Goal: Information Seeking & Learning: Find specific page/section

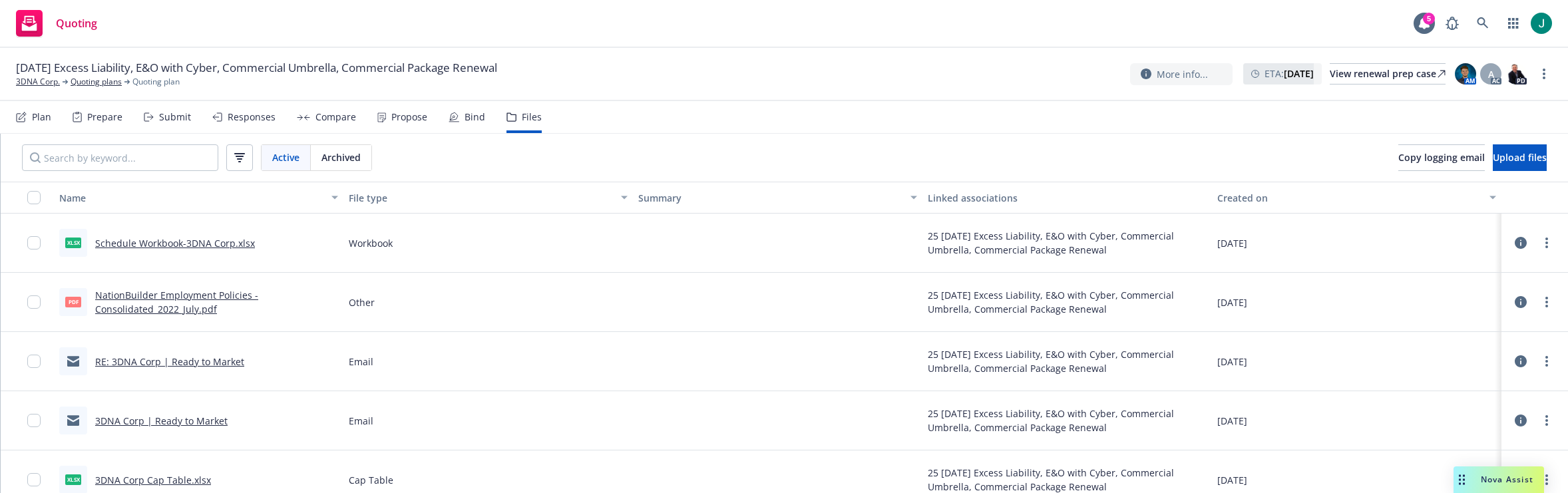
scroll to position [67, 0]
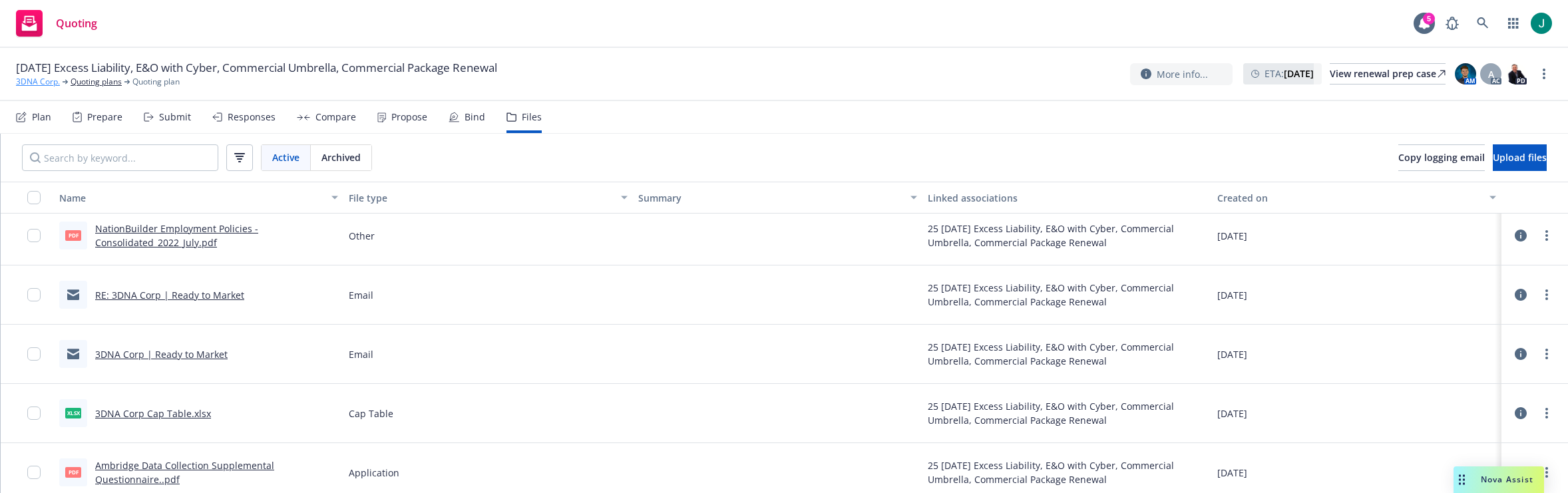
click at [40, 83] on link "3DNA Corp." at bounding box center [38, 82] width 44 height 12
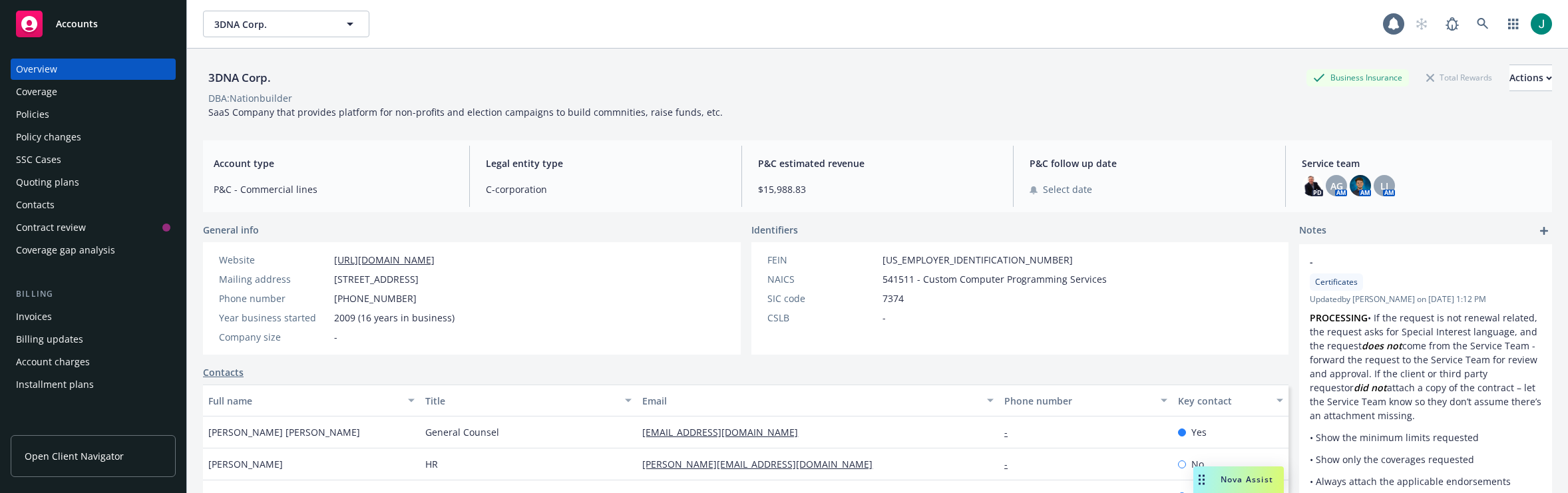
click at [88, 28] on span "Accounts" at bounding box center [77, 24] width 42 height 11
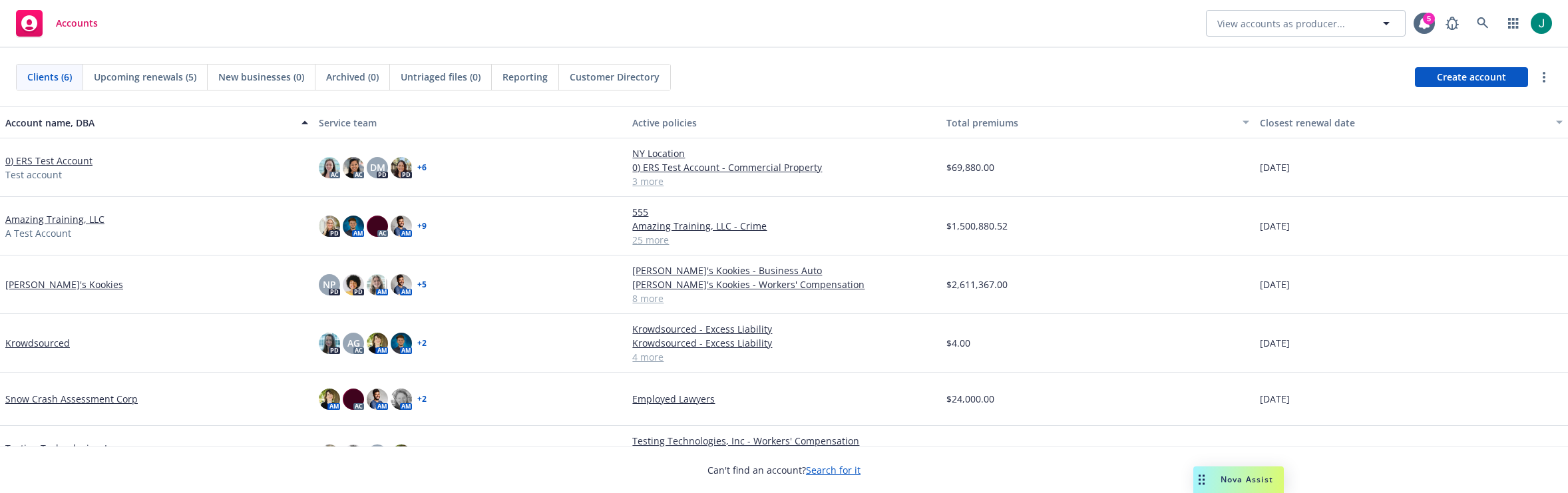
click at [105, 402] on link "Snow Crash Assessment Corp" at bounding box center [71, 399] width 133 height 14
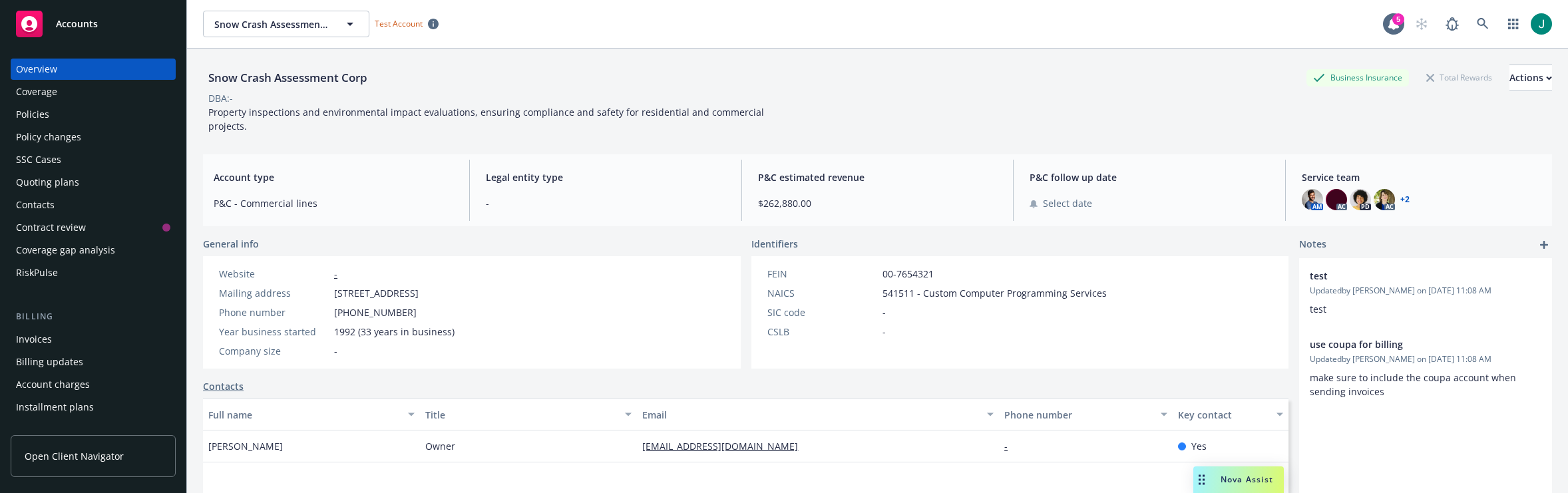
click at [77, 114] on div "Policies" at bounding box center [93, 114] width 154 height 22
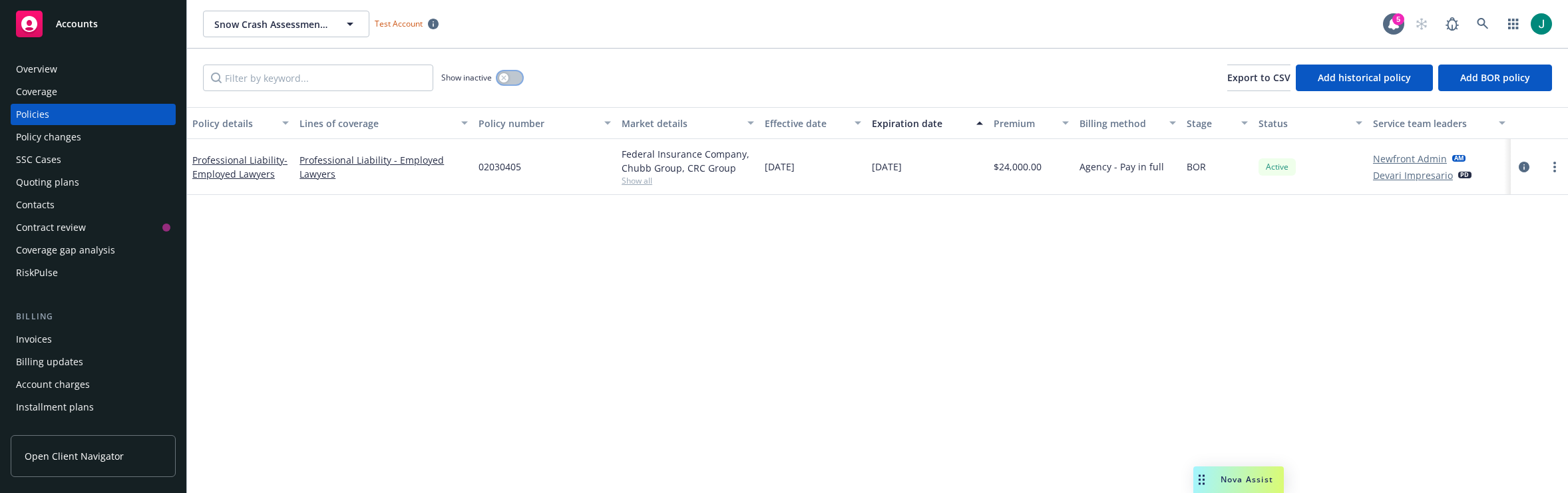
click at [506, 78] on icon "button" at bounding box center [504, 78] width 5 height 5
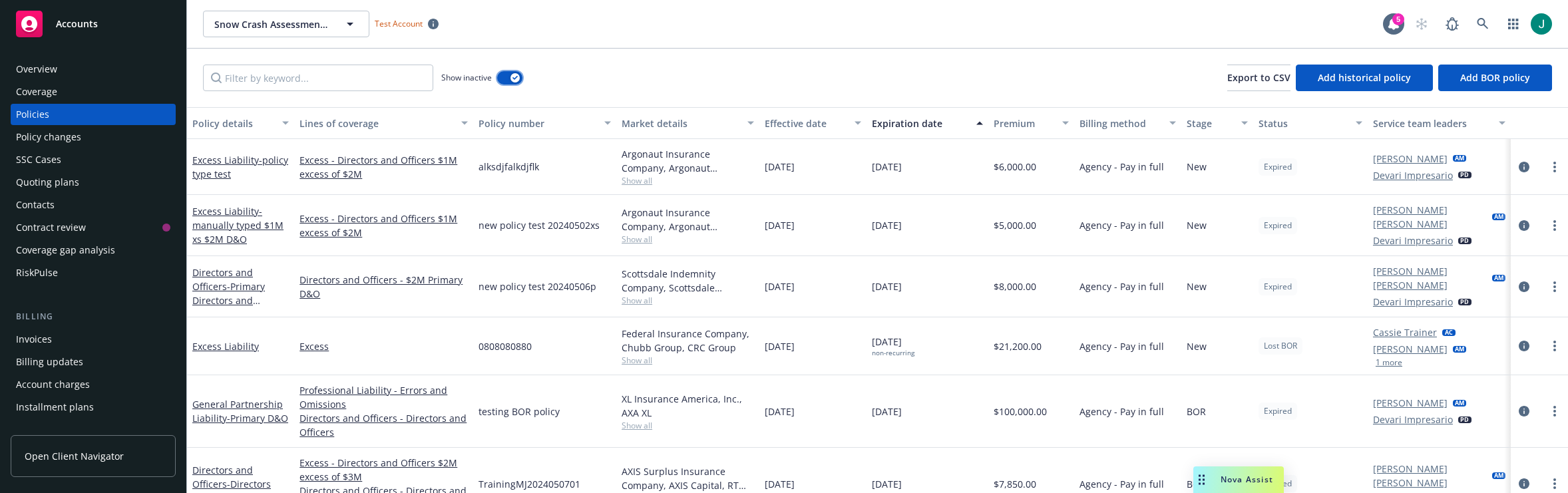
click at [517, 78] on icon "button" at bounding box center [515, 78] width 5 height 4
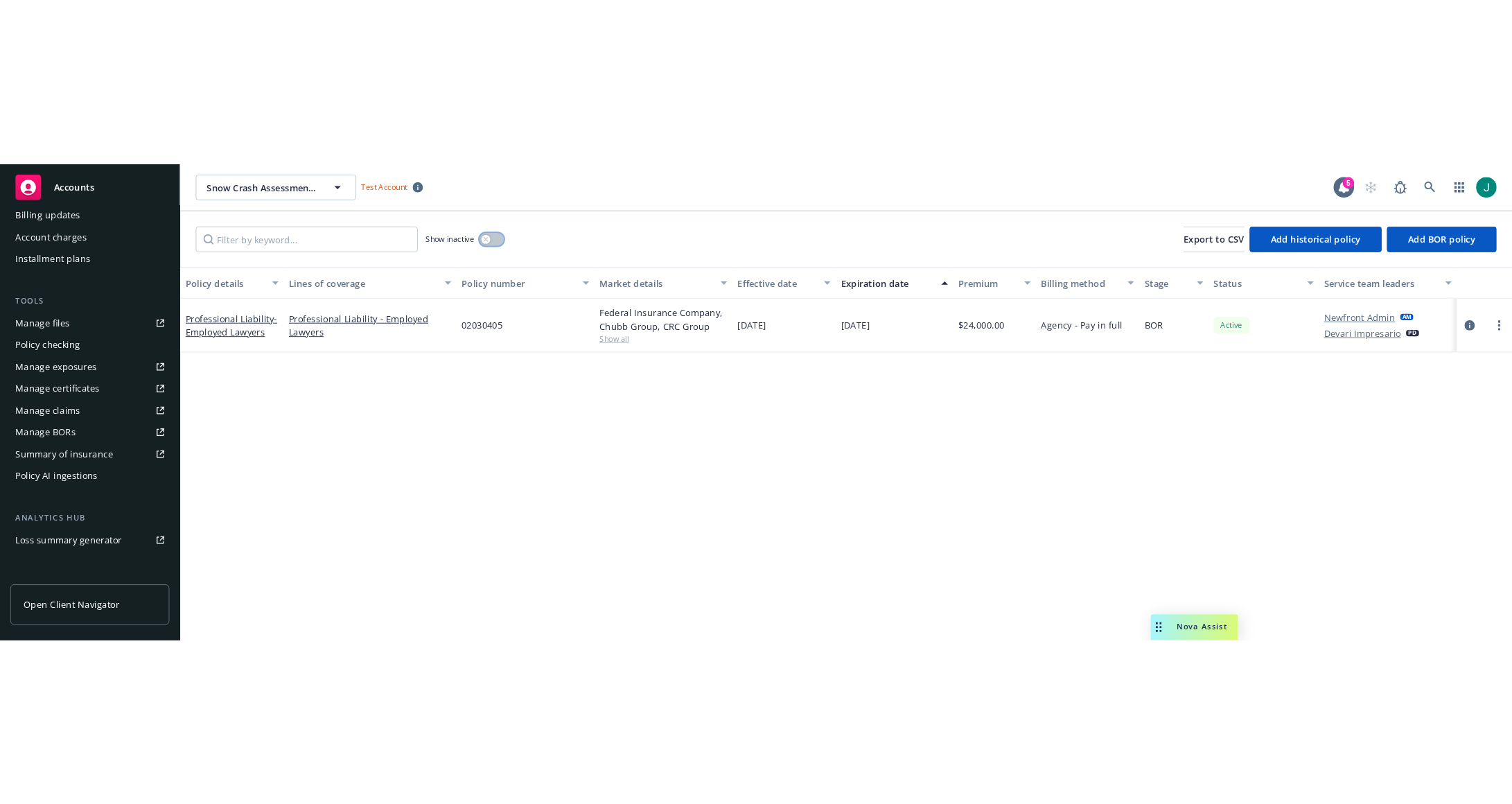
scroll to position [347, 0]
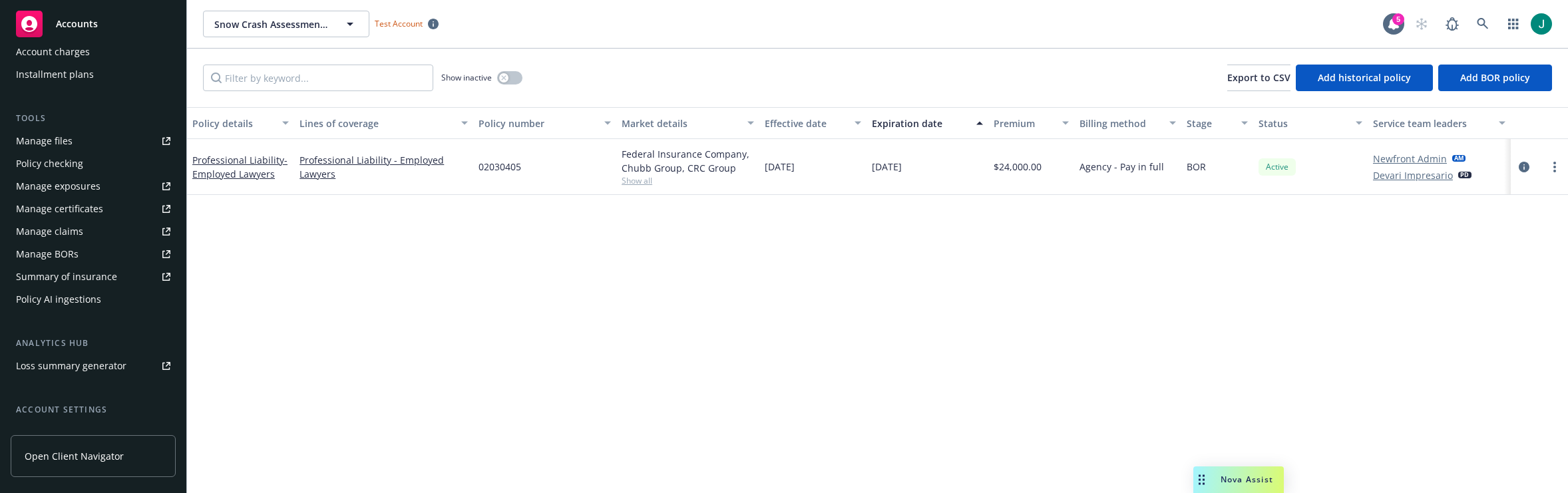
click at [92, 277] on div "Summary of insurance" at bounding box center [67, 277] width 101 height 22
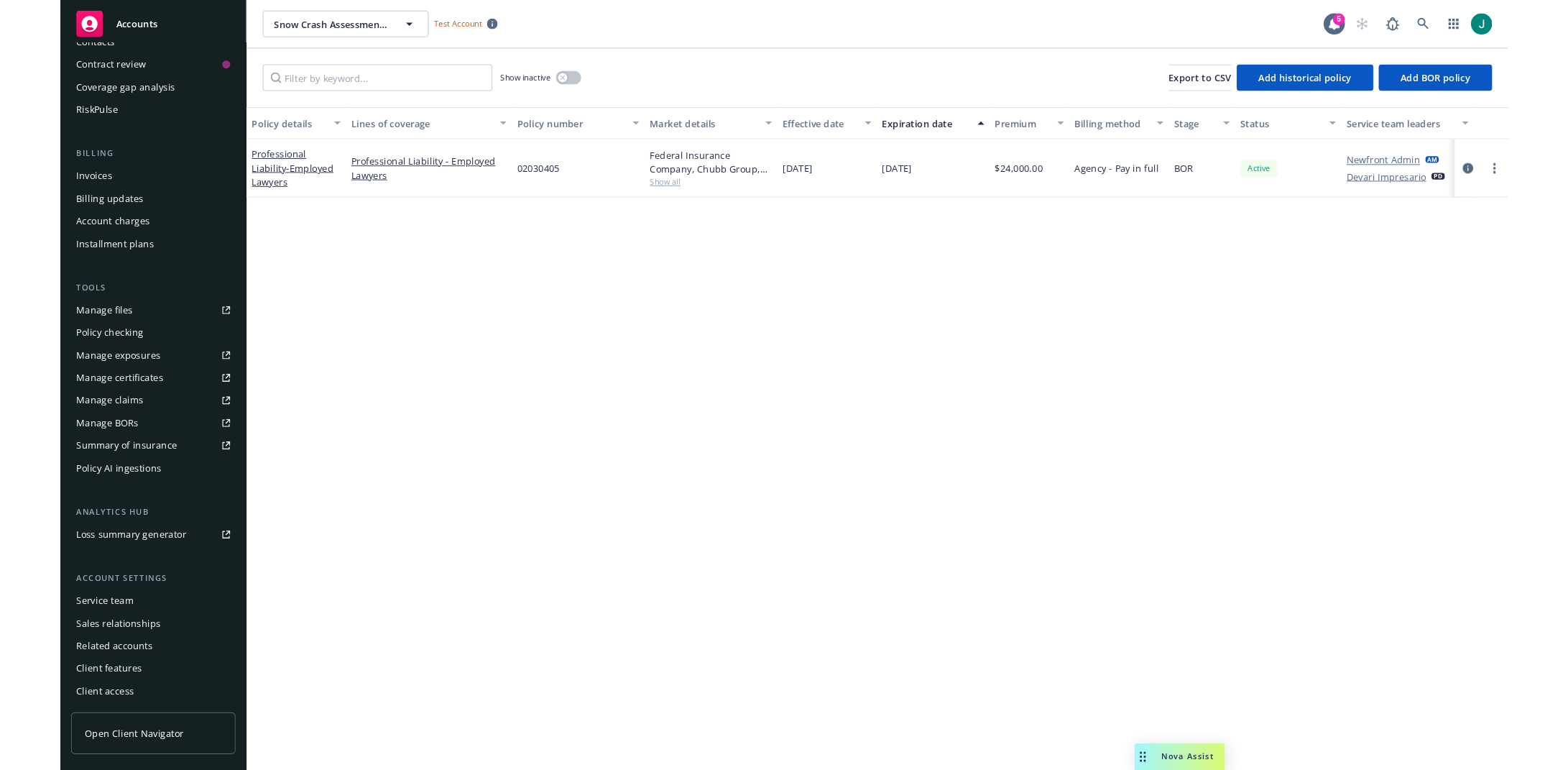
scroll to position [176, 0]
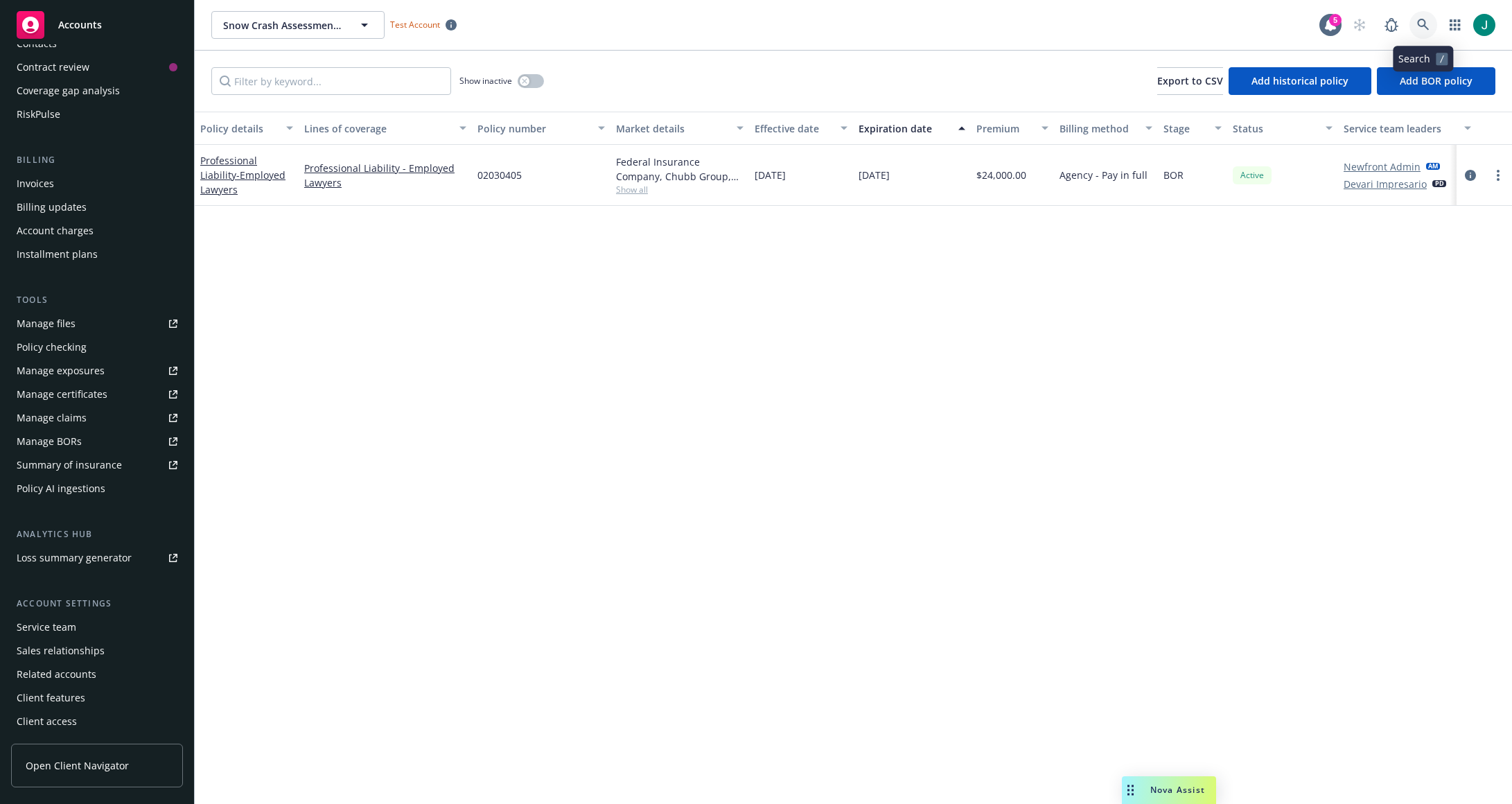
click at [1419, 27] on icon at bounding box center [1424, 25] width 13 height 13
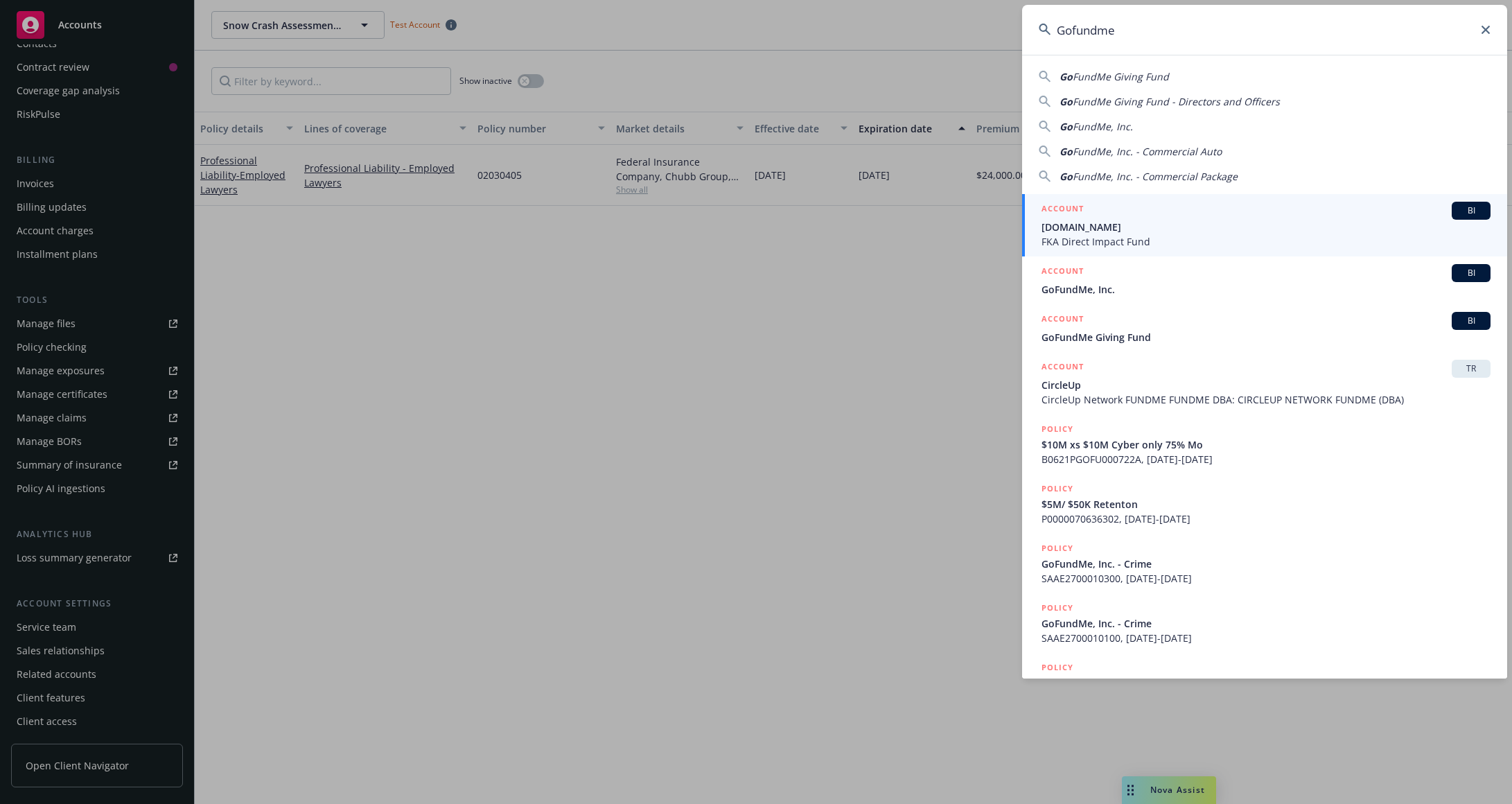
type input "Gofundme"
click at [1150, 234] on span "FKA Direct Impact Fund" at bounding box center [1266, 241] width 449 height 15
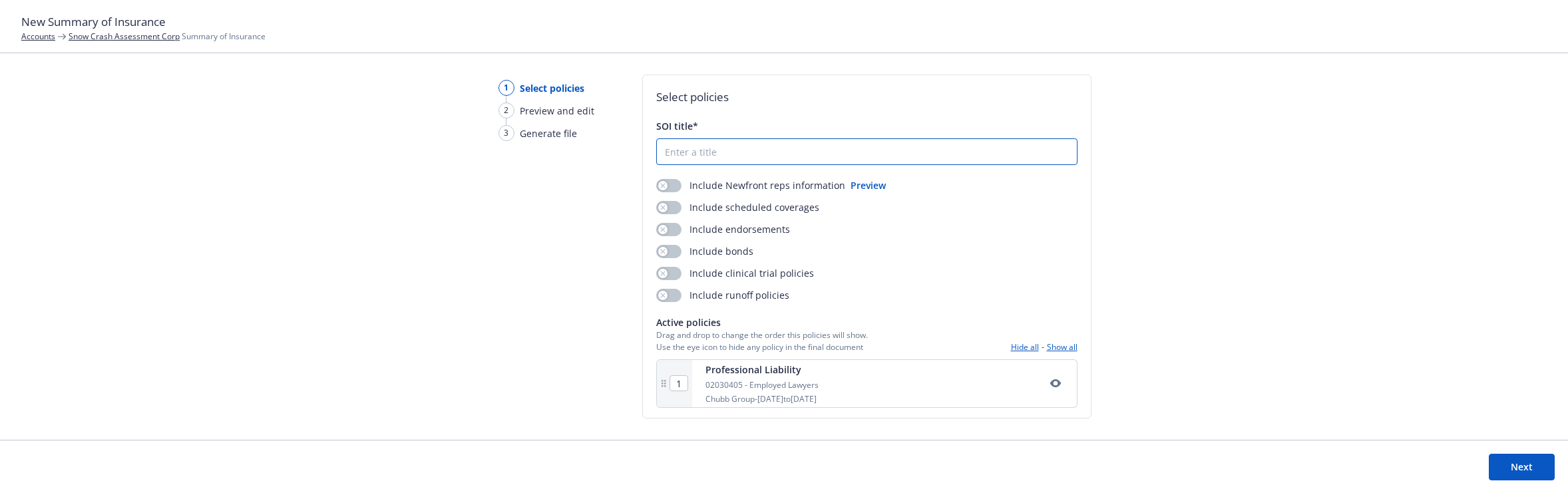
click at [708, 155] on input "SOI title*" at bounding box center [867, 152] width 420 height 26
type input "XXX"
click at [1528, 471] on button "Next" at bounding box center [1522, 467] width 66 height 27
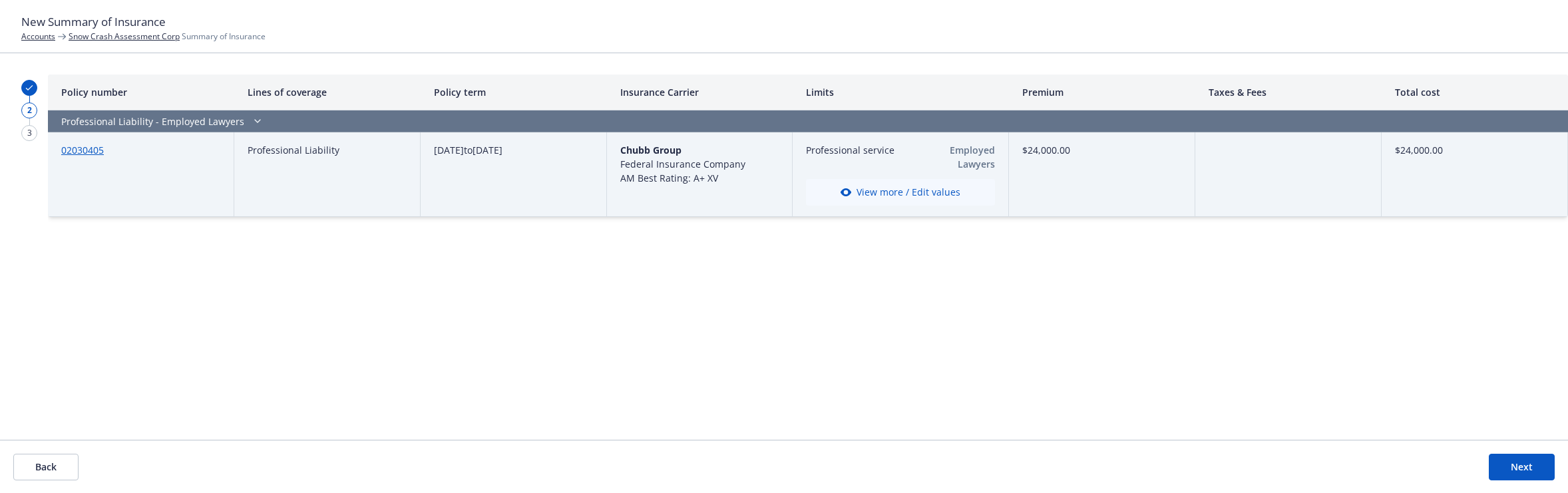
click at [904, 179] on button "View more / Edit values" at bounding box center [900, 193] width 189 height 27
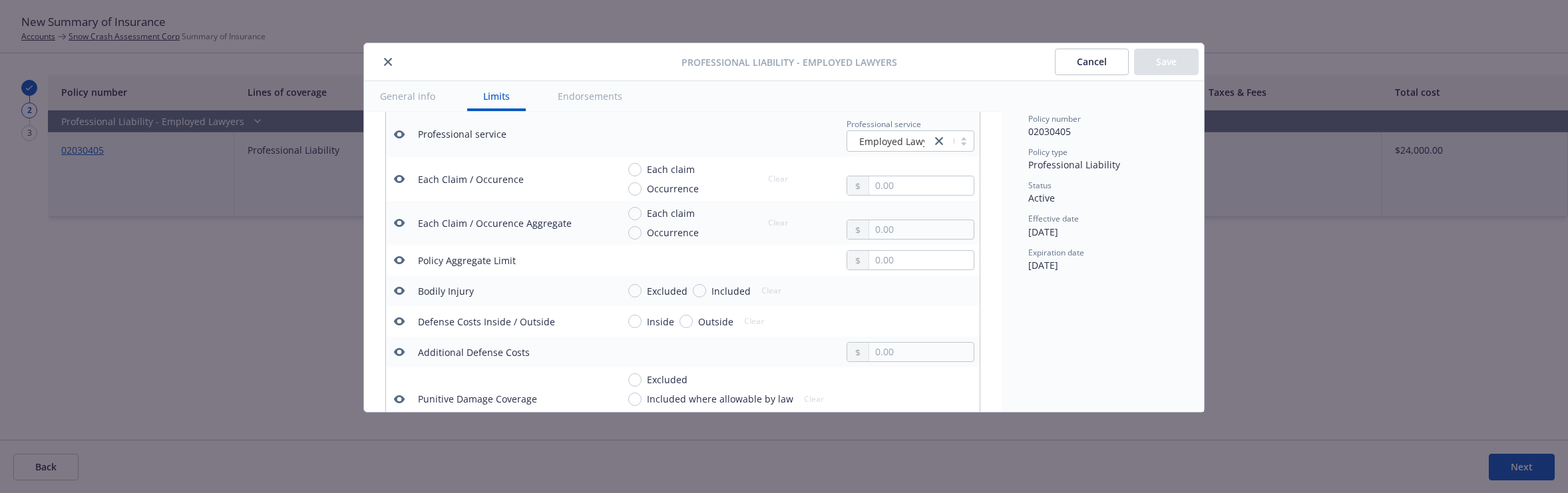
scroll to position [371, 0]
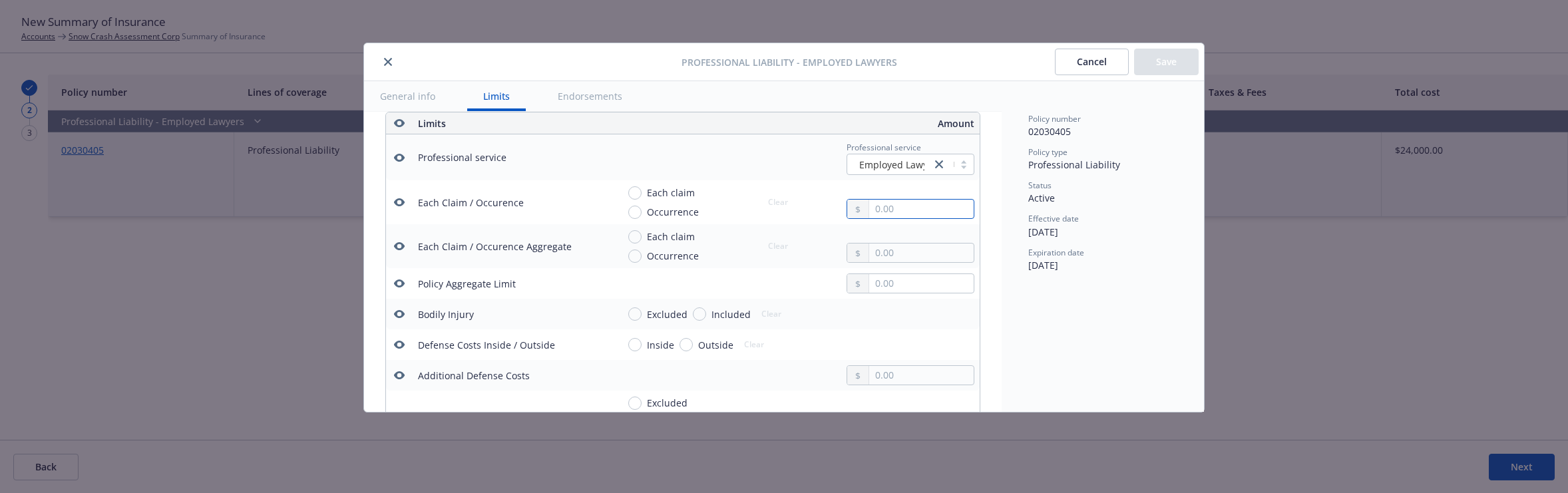
click at [869, 205] on input "text" at bounding box center [921, 209] width 104 height 19
type input "1,000,000.00"
click at [891, 270] on button "$1,000,000.00" at bounding box center [906, 267] width 115 height 25
click at [879, 251] on input "text" at bounding box center [921, 253] width 104 height 19
type input "1,000,000.00"
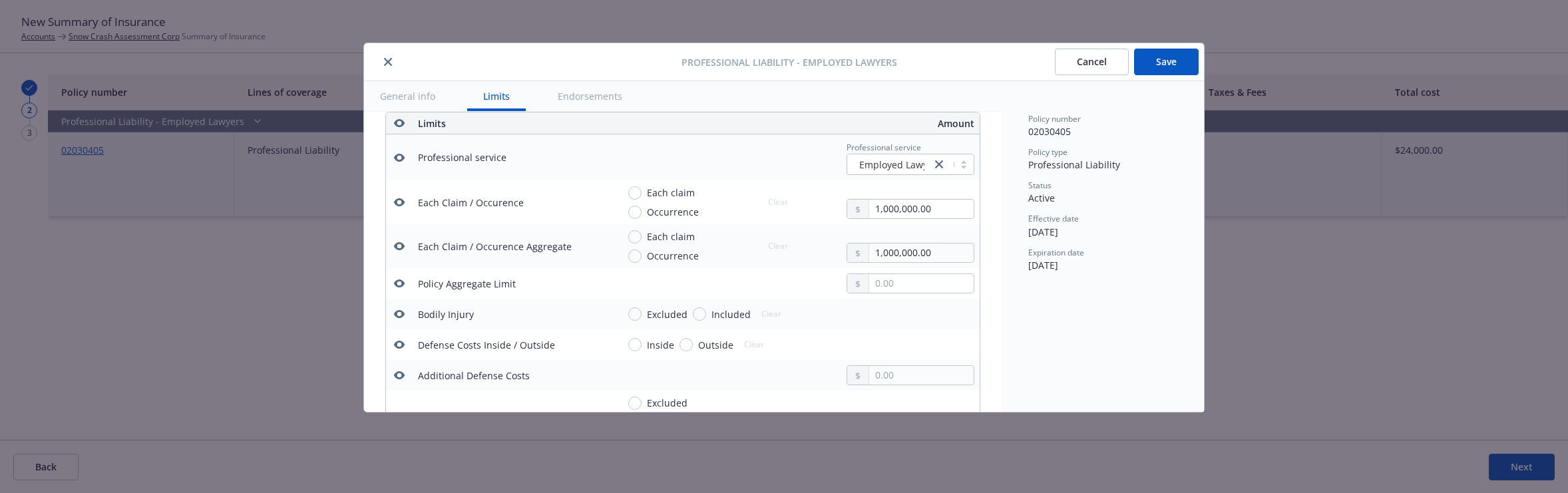
click at [889, 315] on button "$1,000,000.00" at bounding box center [906, 311] width 115 height 25
click at [634, 190] on input "Each claim" at bounding box center [635, 193] width 13 height 13
radio input "true"
click at [630, 240] on input "Each claim" at bounding box center [635, 237] width 13 height 13
radio input "true"
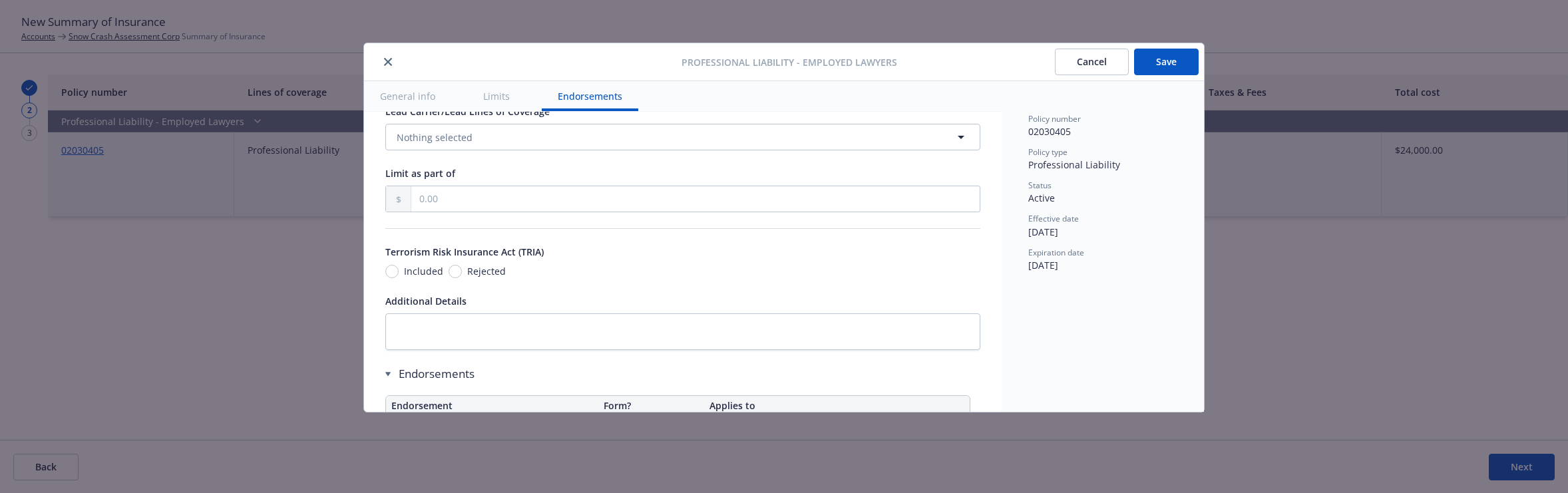
scroll to position [1145, 0]
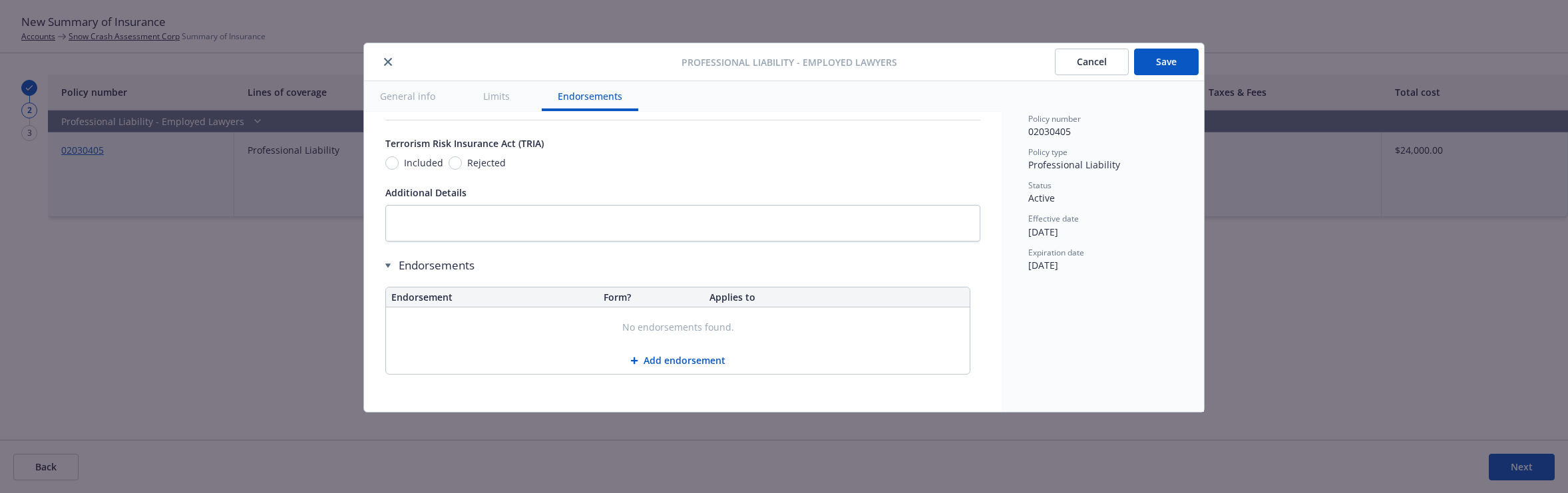
click at [1162, 67] on button "Save" at bounding box center [1166, 62] width 65 height 27
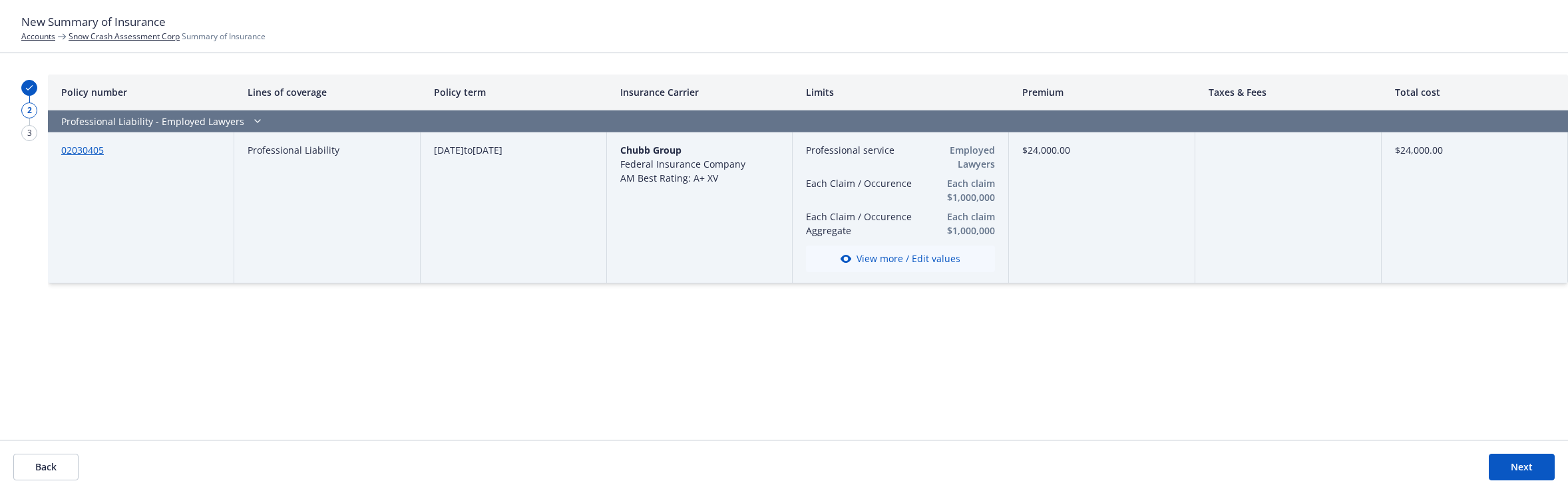
click at [943, 261] on button "View more / Edit values" at bounding box center [900, 259] width 189 height 27
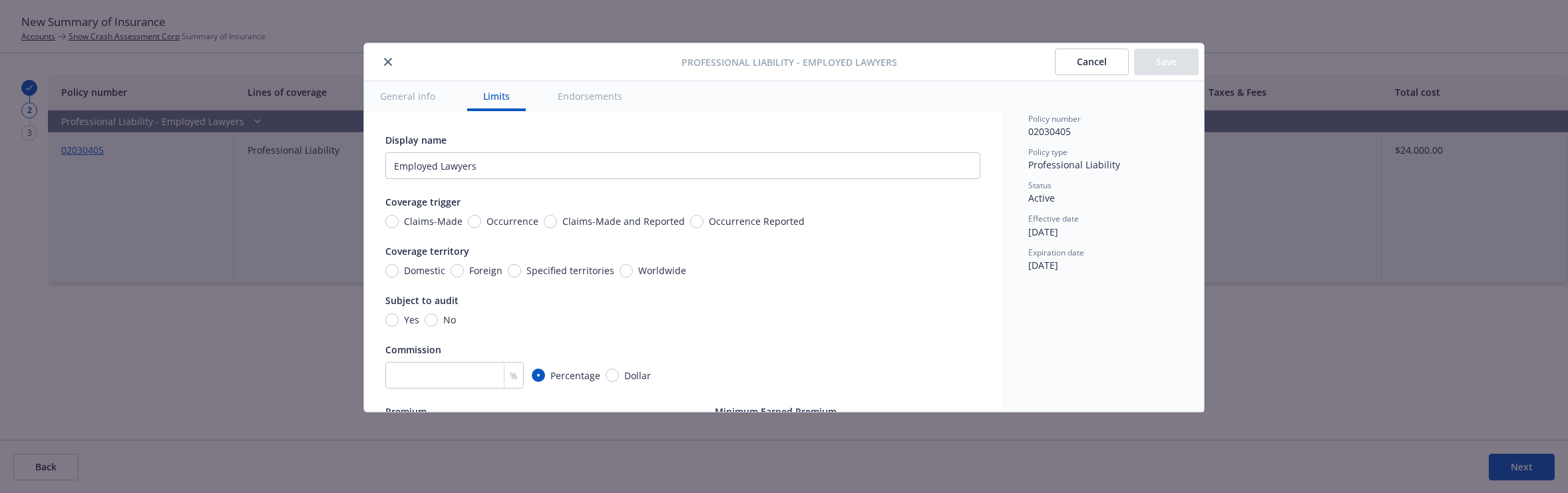
scroll to position [371, 0]
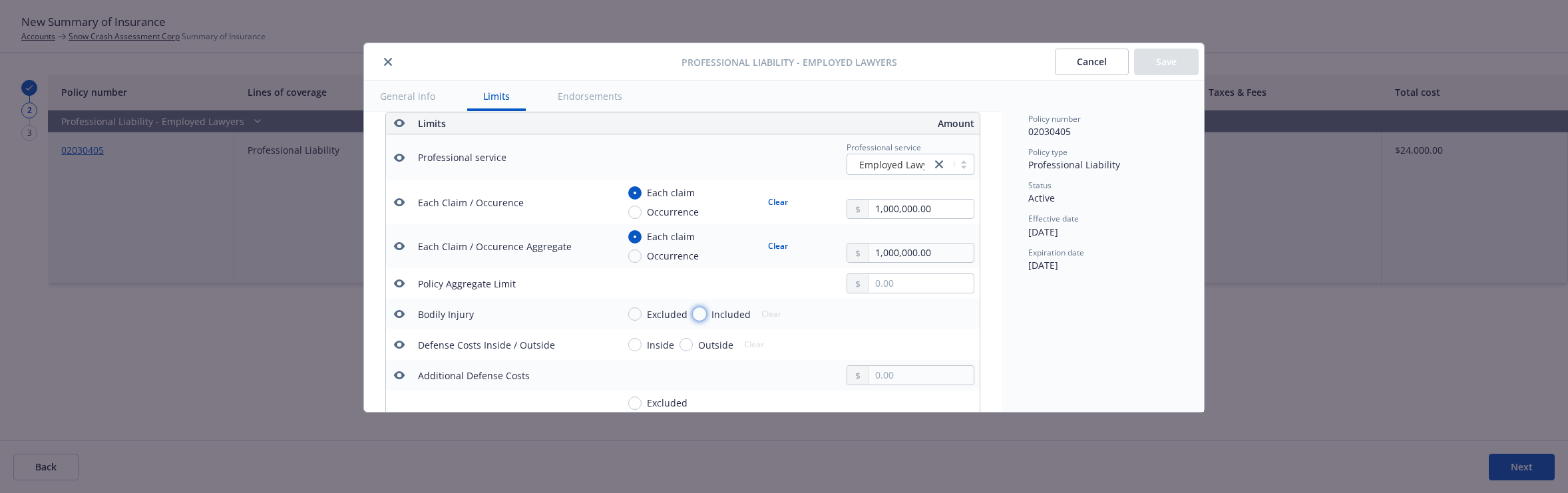
click at [697, 315] on input "Included" at bounding box center [699, 314] width 13 height 13
radio input "true"
click at [1154, 63] on button "Save" at bounding box center [1166, 62] width 65 height 27
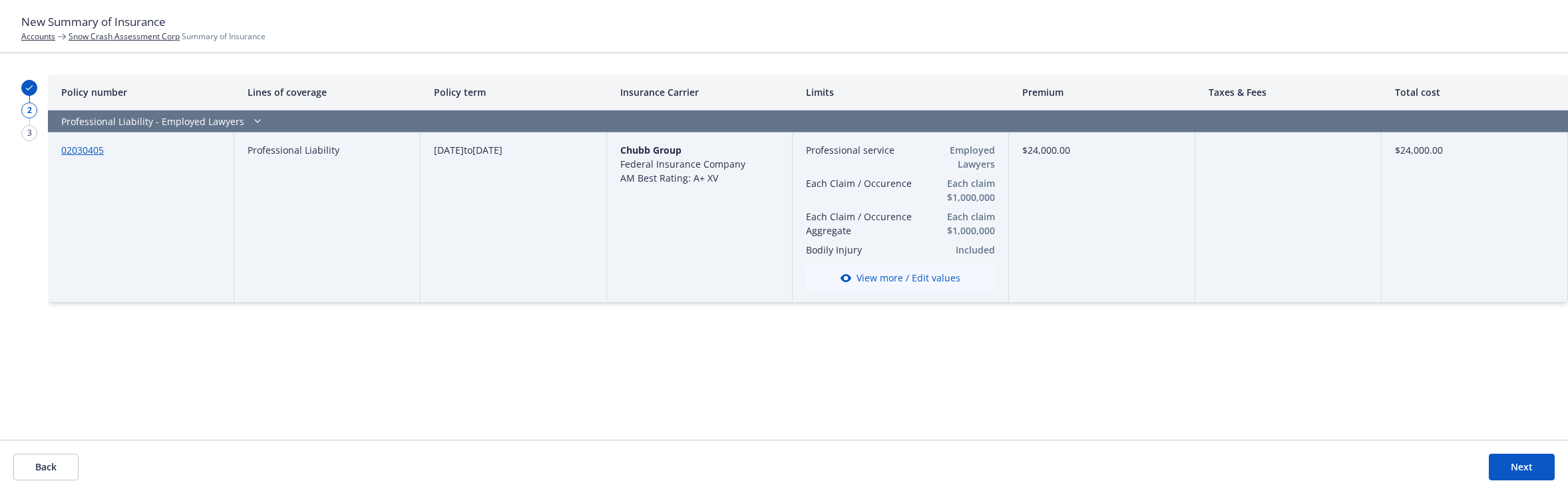
click at [906, 49] on header "New Summary of Insurance Accounts Snow Crash Assessment Corp Summary of Insuran…" at bounding box center [784, 26] width 1568 height 53
click at [101, 36] on link "Snow Crash Assessment Corp" at bounding box center [124, 36] width 111 height 11
click at [1513, 464] on button "Next" at bounding box center [1522, 467] width 66 height 27
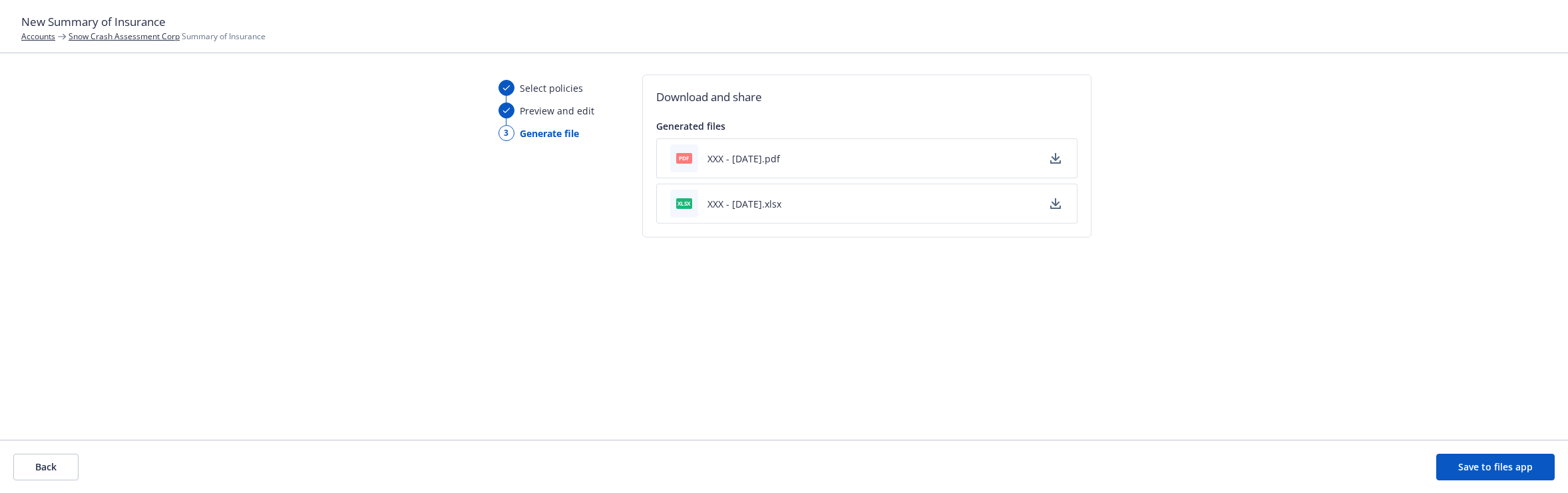
click at [154, 36] on link "Snow Crash Assessment Corp" at bounding box center [124, 36] width 111 height 11
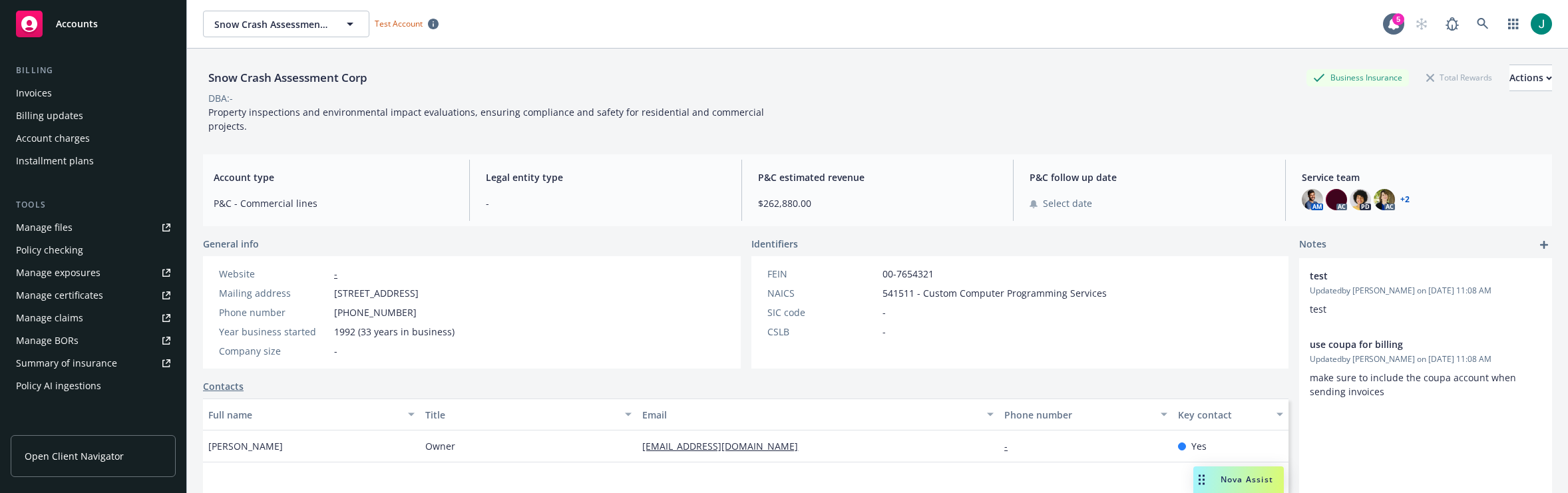
scroll to position [242, 0]
click at [80, 366] on div "Summary of insurance" at bounding box center [67, 367] width 101 height 22
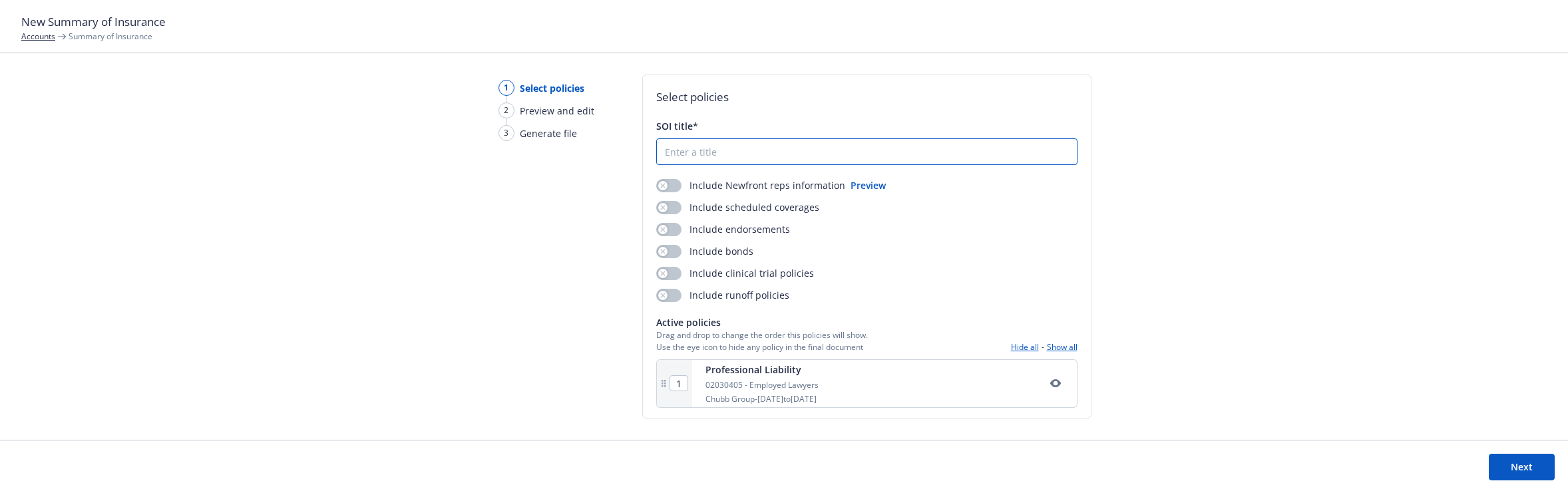
click at [681, 156] on input "SOI title*" at bounding box center [867, 152] width 420 height 26
type input "xxxx"
click at [1507, 464] on button "Next" at bounding box center [1522, 467] width 66 height 27
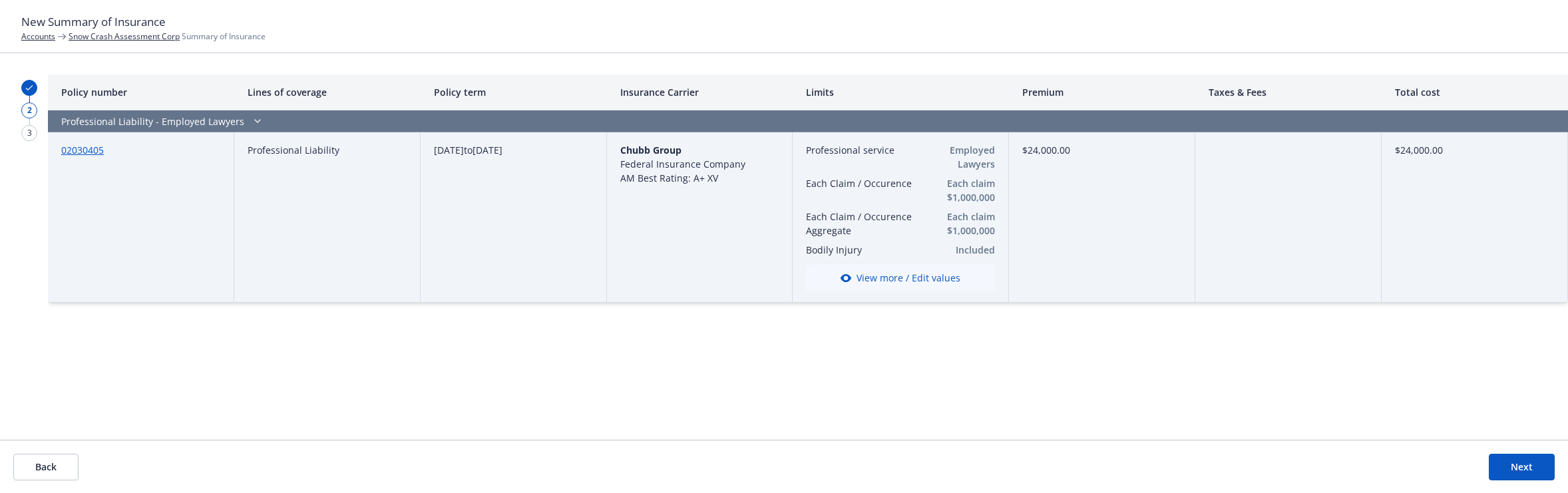
click at [928, 276] on button "View more / Edit values" at bounding box center [900, 278] width 189 height 27
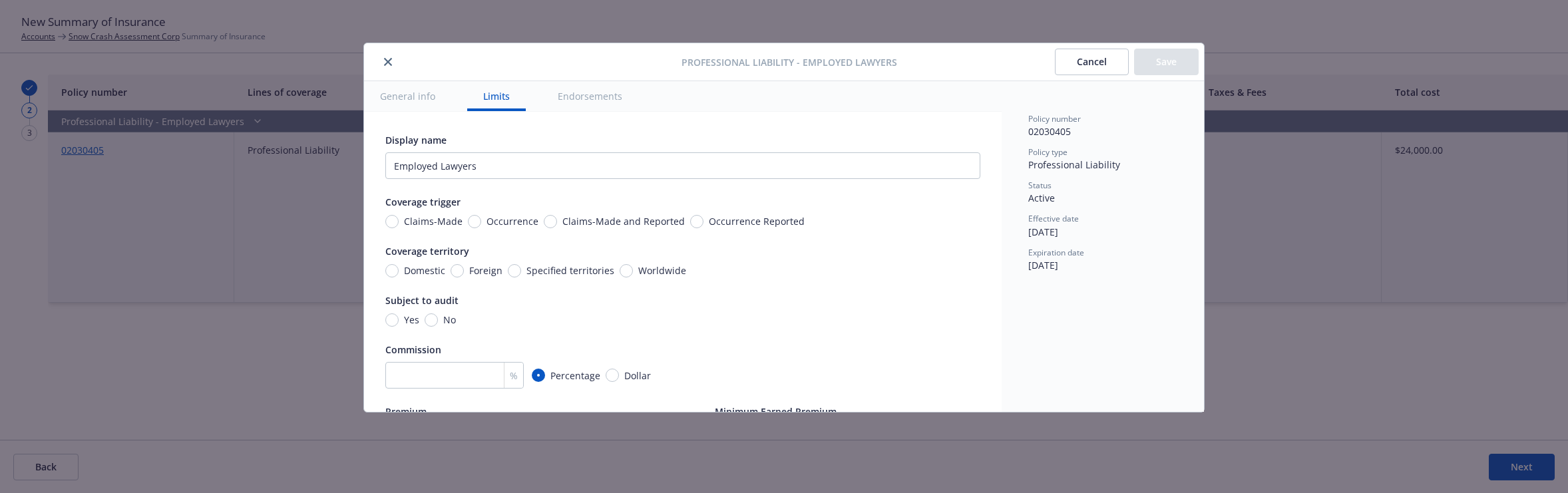
scroll to position [371, 0]
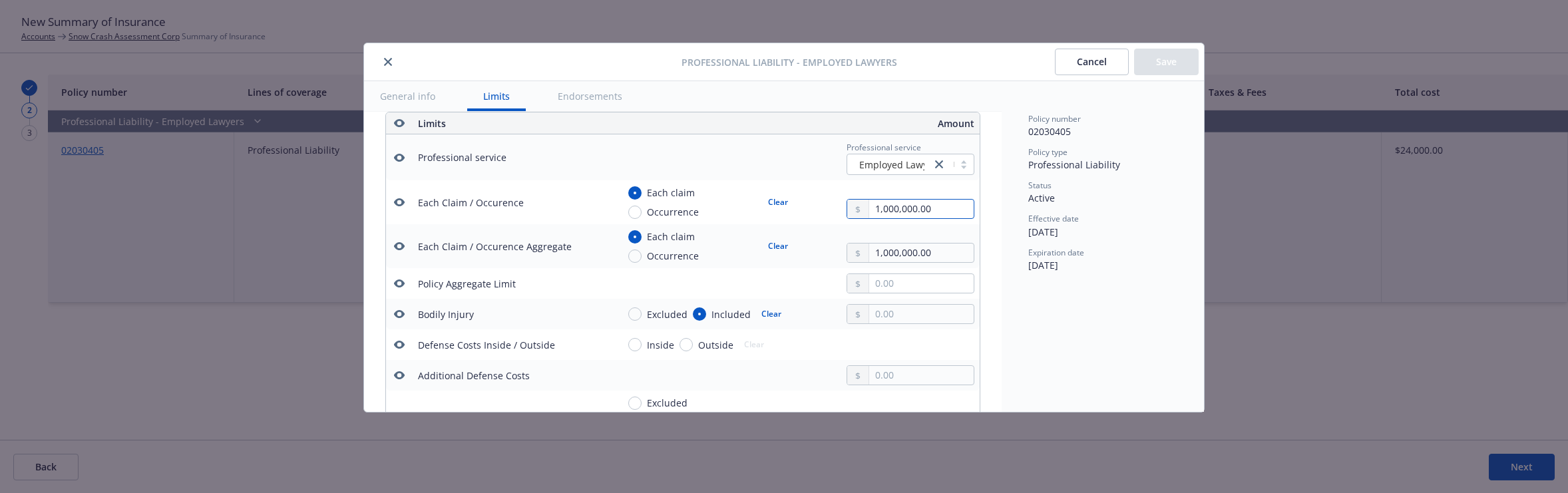
click at [920, 205] on input "1,000,000.00" at bounding box center [921, 209] width 104 height 19
type input "2,000,000.00"
click at [918, 290] on button "$2,000,000.00" at bounding box center [906, 290] width 115 height 25
click at [924, 251] on input "1,000,000.00" at bounding box center [921, 253] width 104 height 19
type input "2,000,000.00"
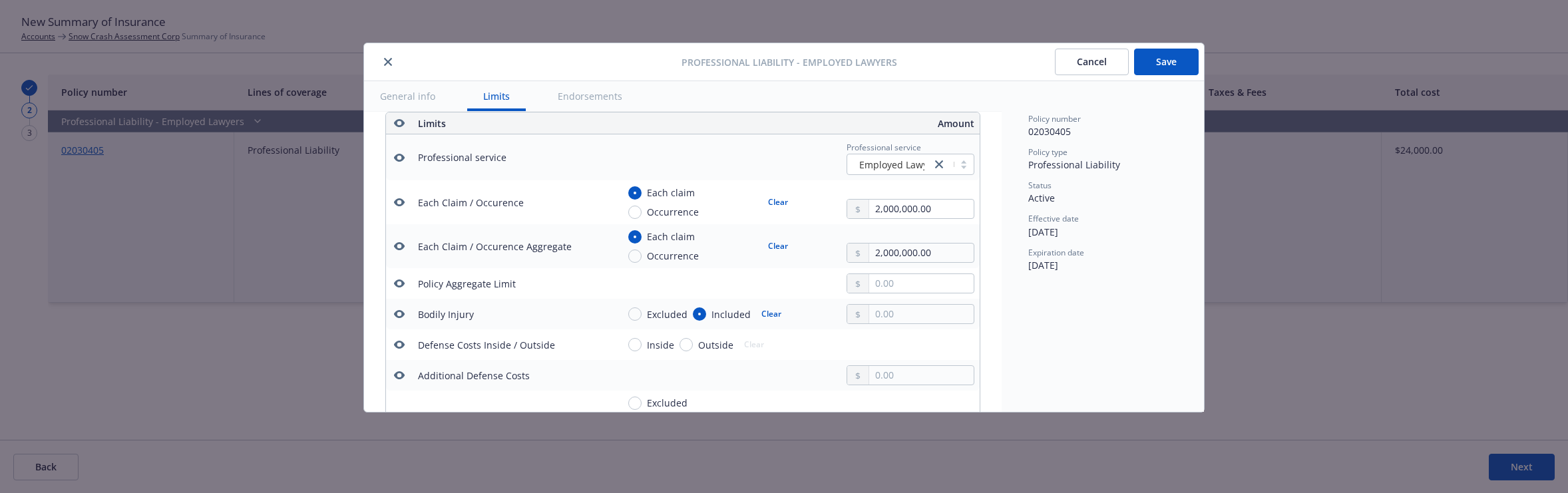
click at [902, 331] on button "$2,000,000.00" at bounding box center [906, 335] width 115 height 25
click at [1162, 55] on button "Save" at bounding box center [1166, 62] width 65 height 27
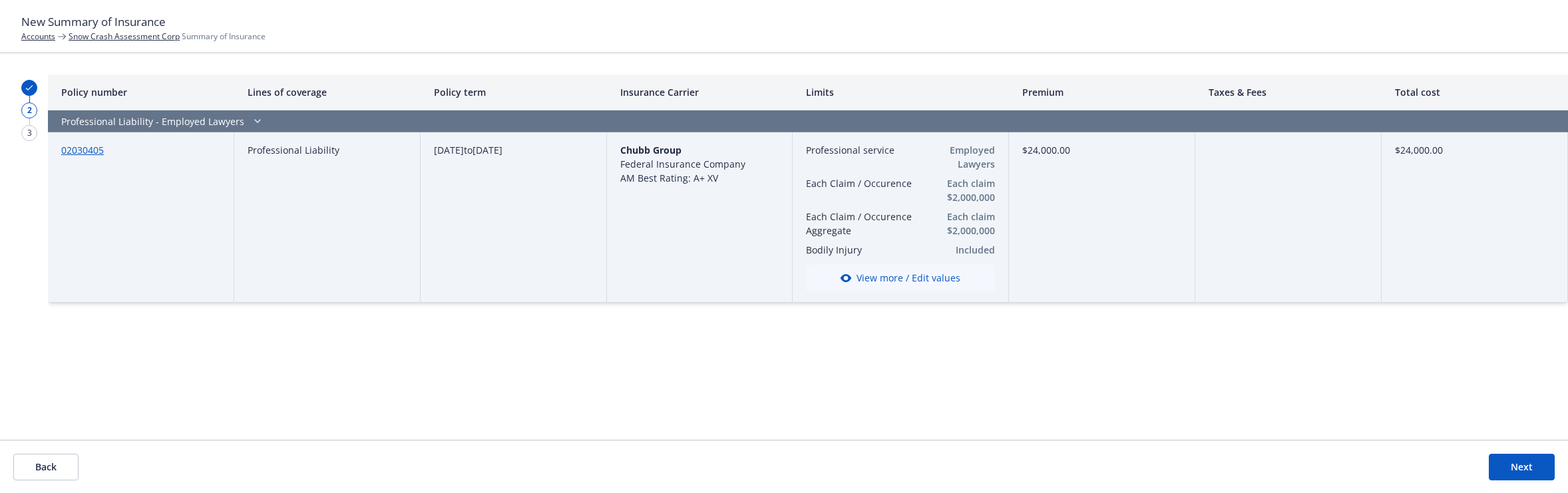
click at [139, 37] on link "Snow Crash Assessment Corp" at bounding box center [124, 36] width 111 height 11
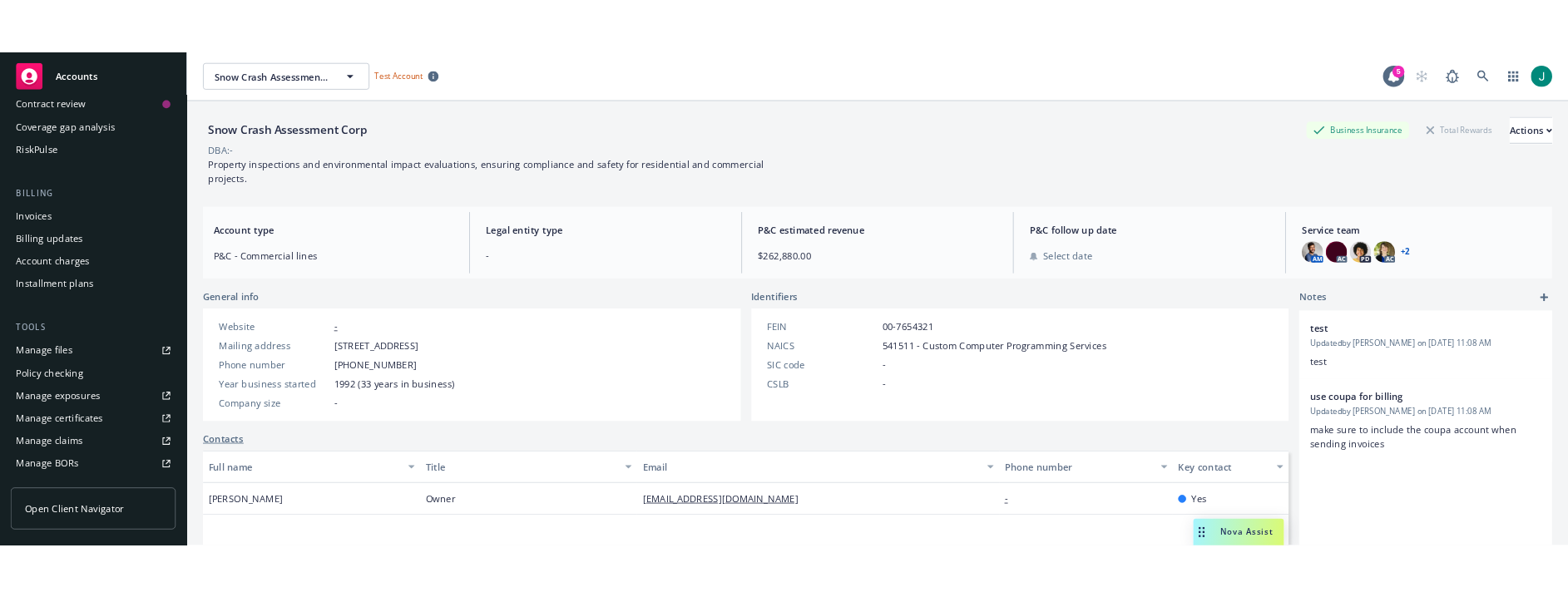
scroll to position [333, 0]
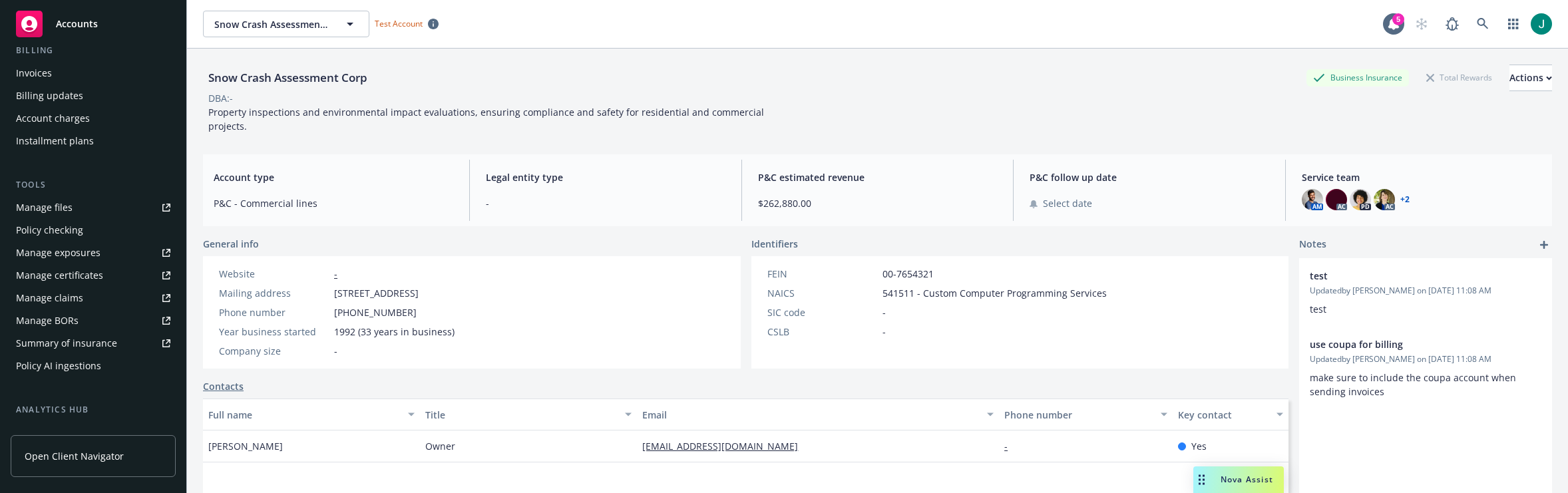
click at [96, 345] on div "Summary of insurance" at bounding box center [67, 343] width 101 height 22
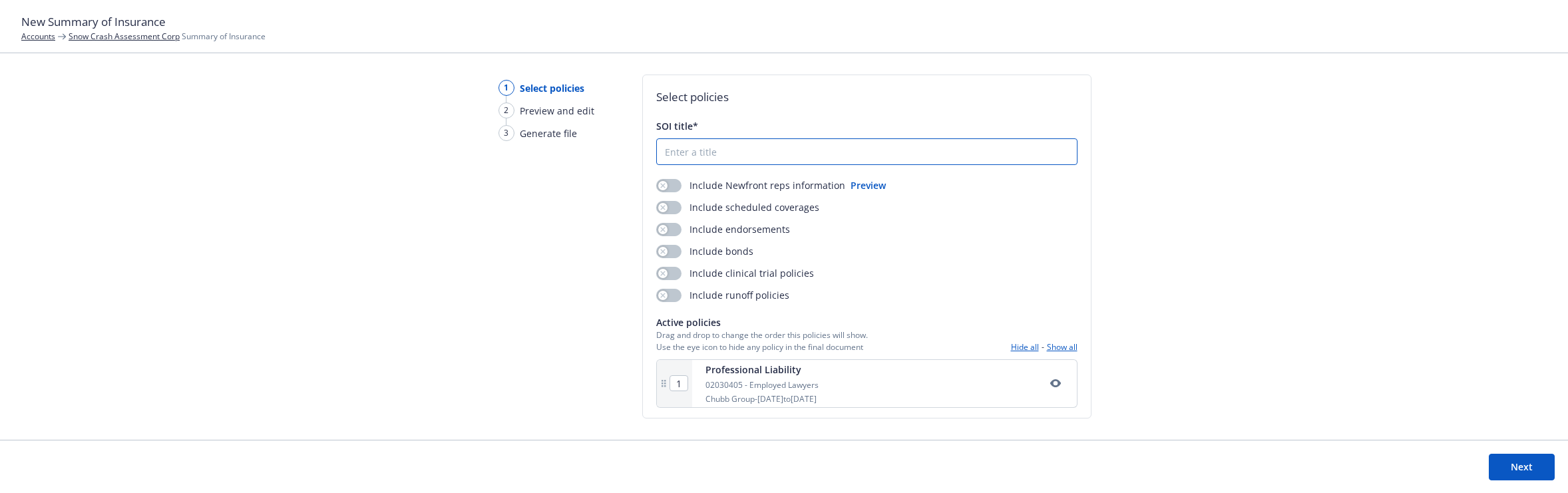
click at [687, 153] on input "SOI title*" at bounding box center [867, 152] width 420 height 26
type input "XXX"
click at [1520, 467] on button "Next" at bounding box center [1522, 467] width 66 height 27
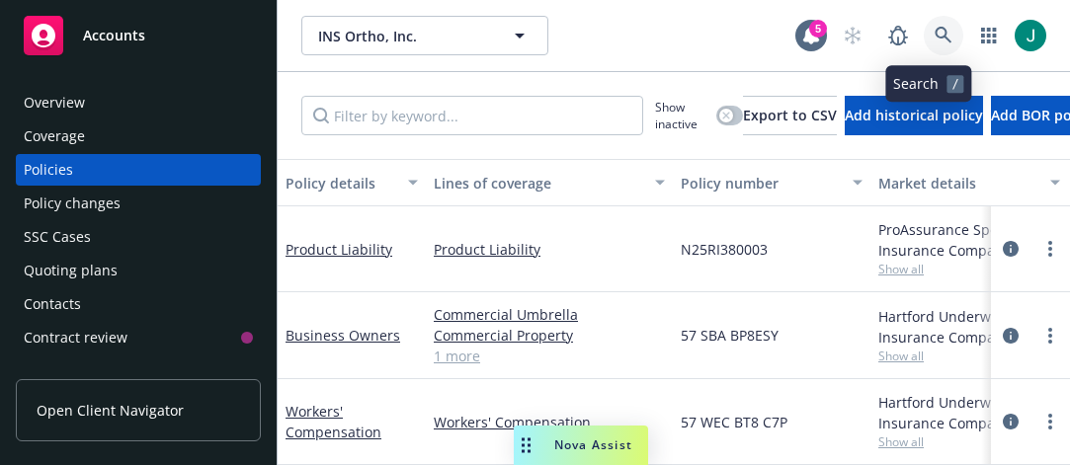
click at [935, 36] on icon at bounding box center [944, 36] width 18 height 18
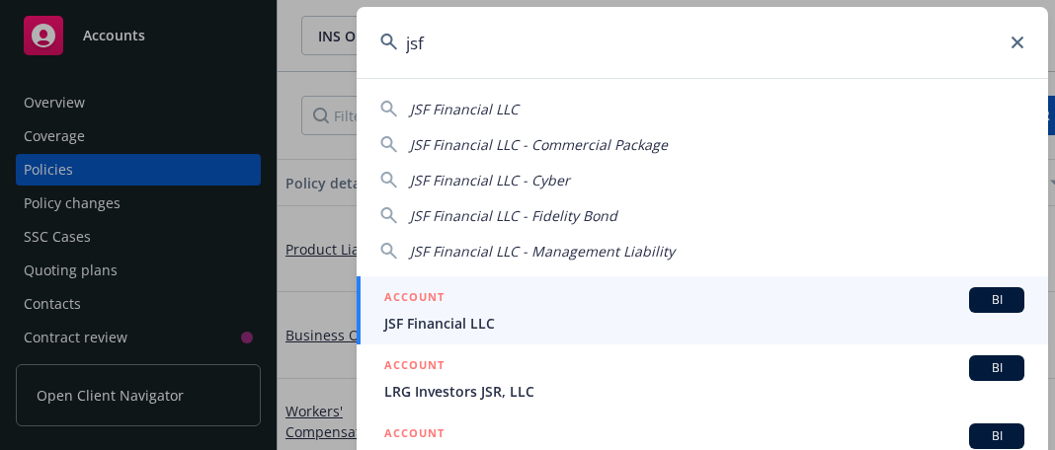
type input "jsf"
drag, startPoint x: 421, startPoint y: 311, endPoint x: 443, endPoint y: 314, distance: 21.9
click at [421, 311] on div "ACCOUNT BI" at bounding box center [704, 300] width 640 height 26
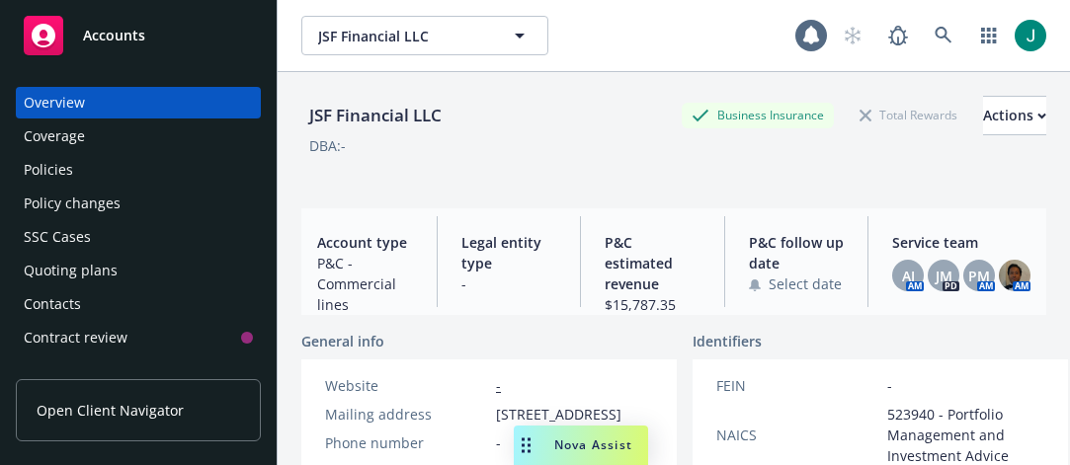
click at [69, 170] on div "Policies" at bounding box center [48, 170] width 49 height 32
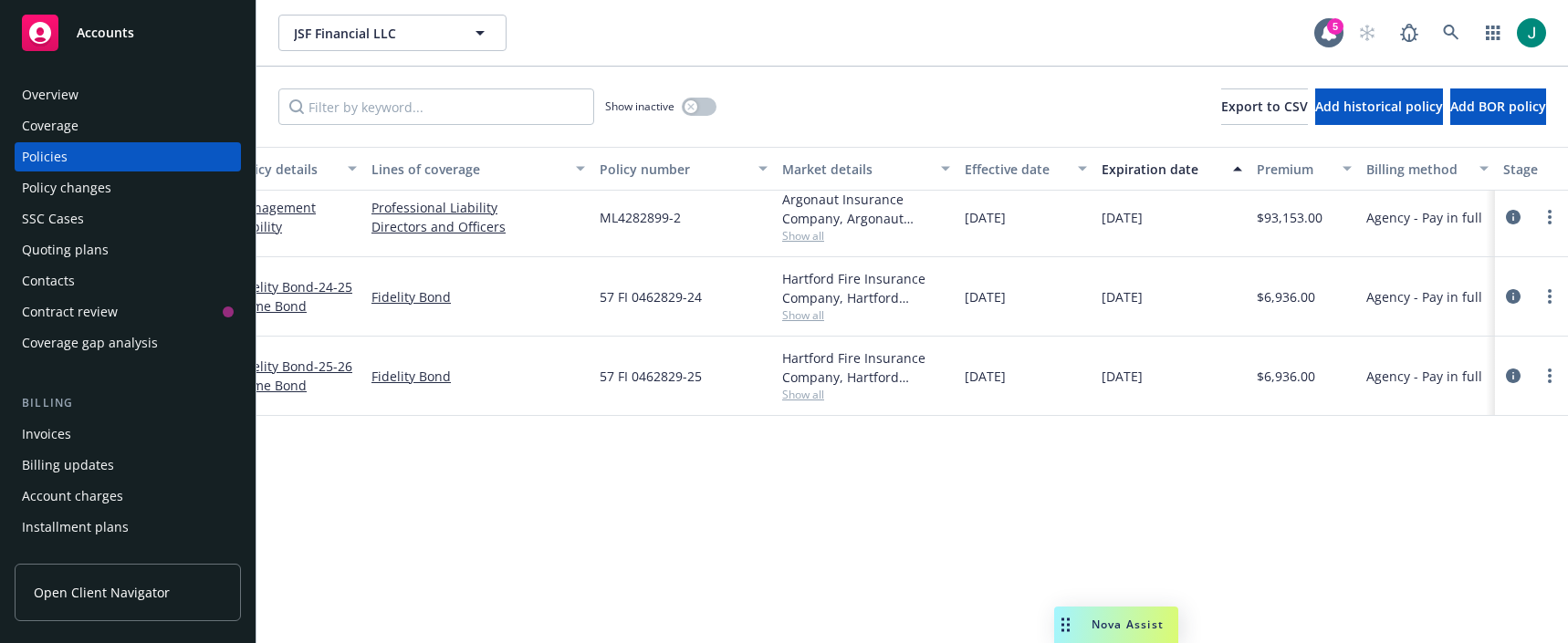
scroll to position [106, 0]
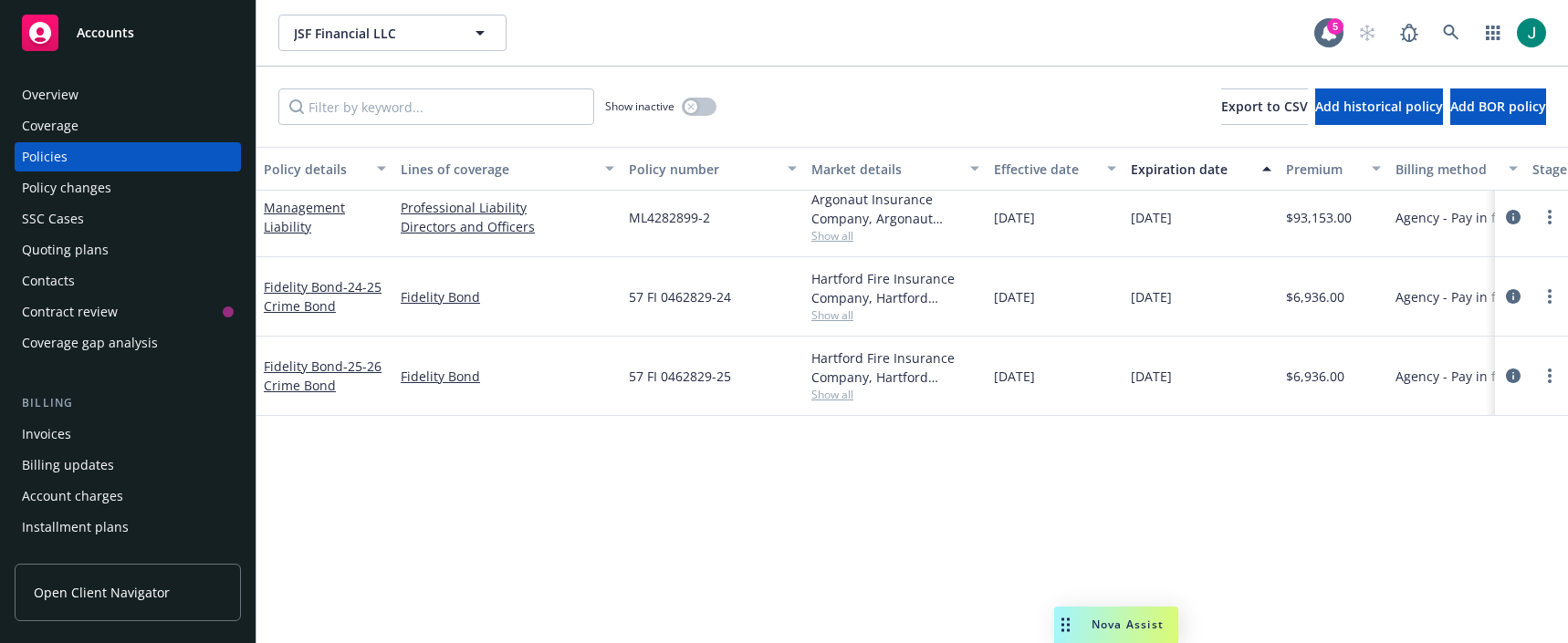
click at [829, 228] on span "Show all" at bounding box center [895, 236] width 168 height 16
click at [906, 119] on div "Show inactive Export to CSV Add historical policy Add BOR policy" at bounding box center [913, 106] width 1312 height 80
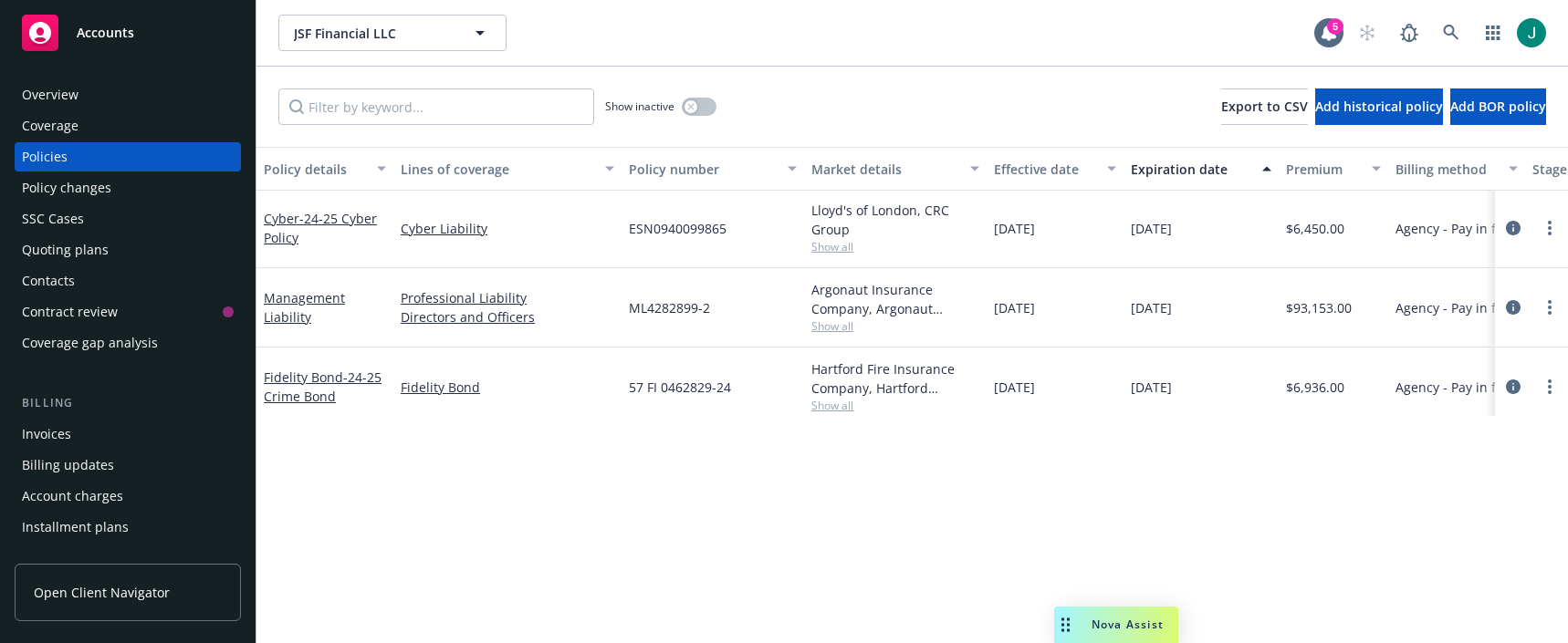
scroll to position [0, 0]
click at [841, 253] on span "Show all" at bounding box center [895, 249] width 168 height 16
click at [988, 36] on link at bounding box center [1452, 33] width 37 height 37
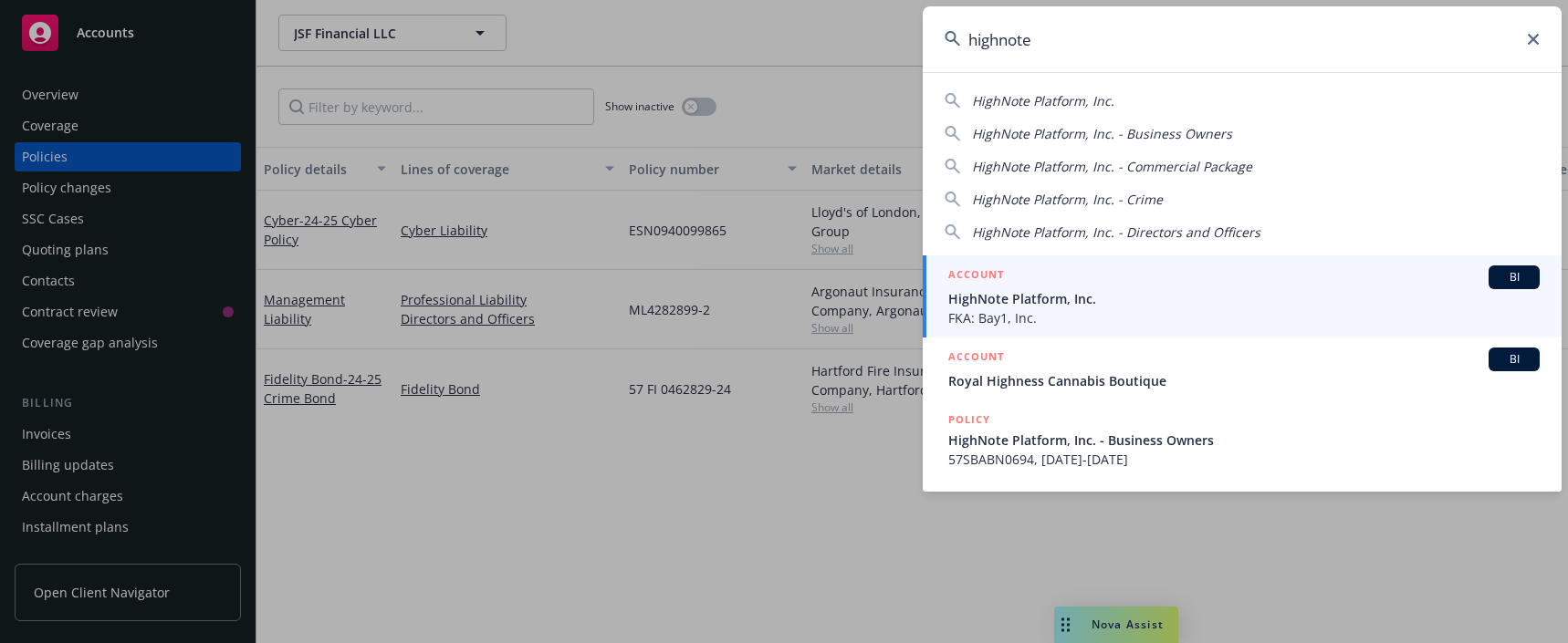
type input "highnote"
click at [988, 309] on span "FKA: Bay1, Inc." at bounding box center [1244, 318] width 591 height 19
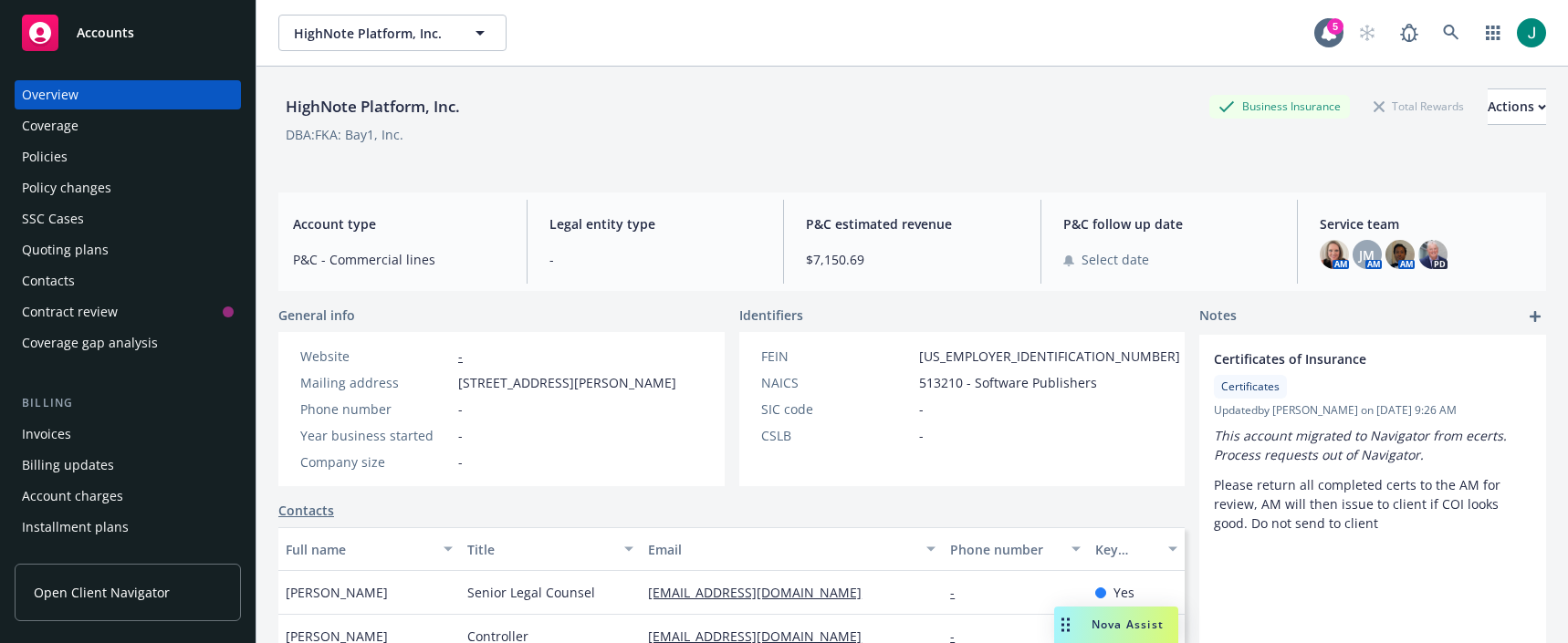
click at [50, 151] on div "Policies" at bounding box center [44, 157] width 45 height 30
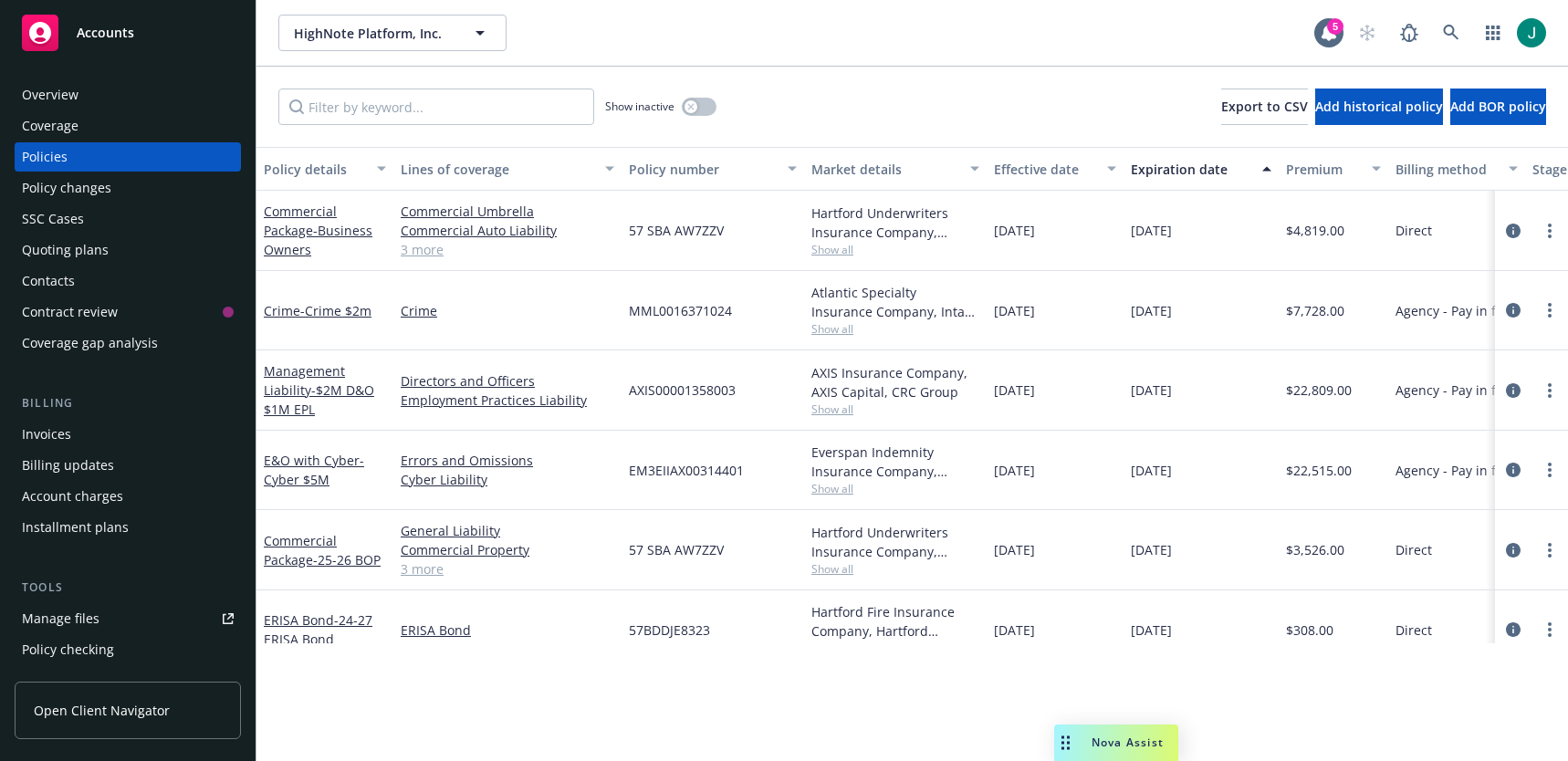
click at [824, 254] on span "Show all" at bounding box center [895, 249] width 168 height 16
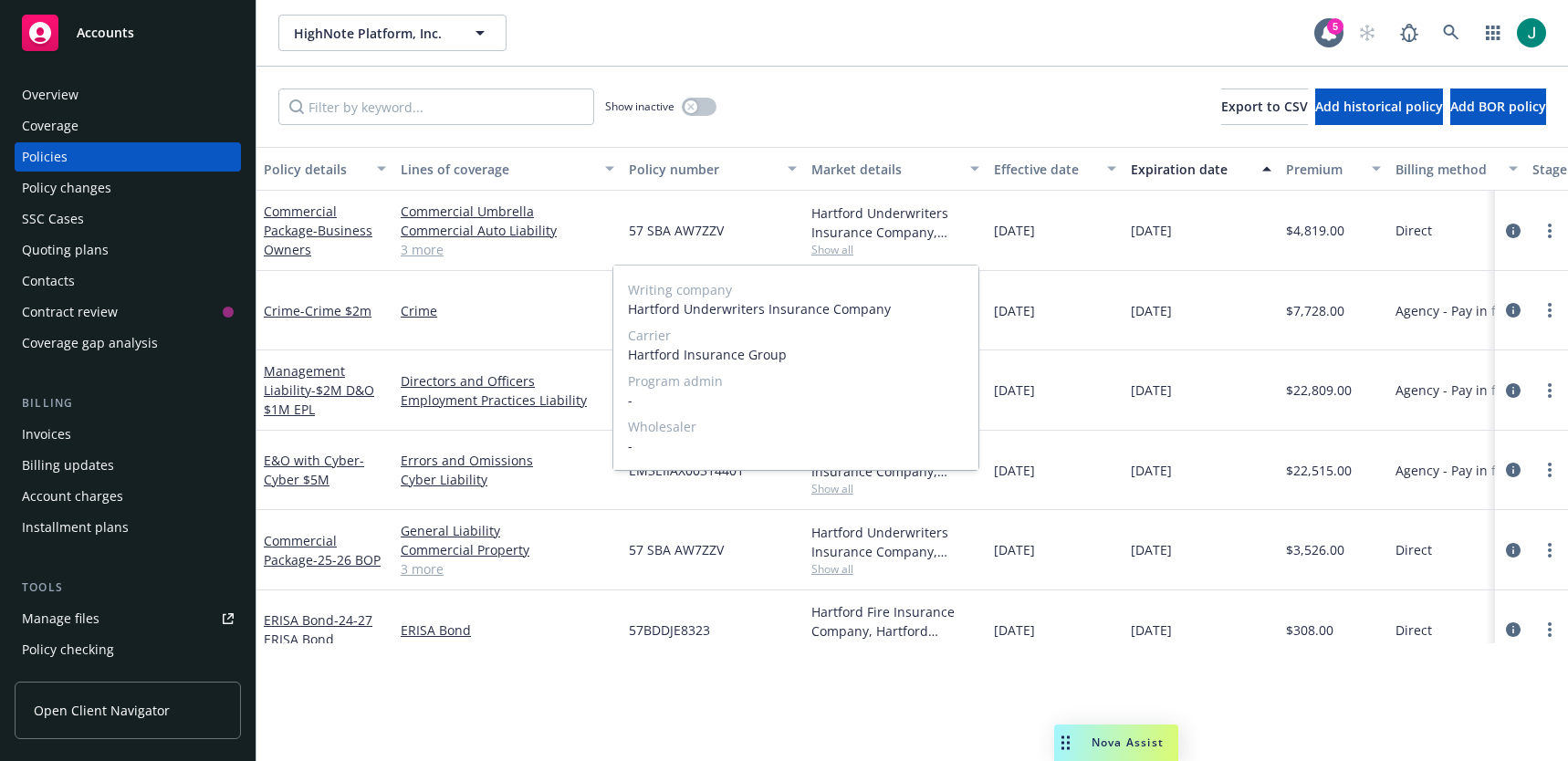
click at [824, 254] on span "Show all" at bounding box center [895, 249] width 168 height 16
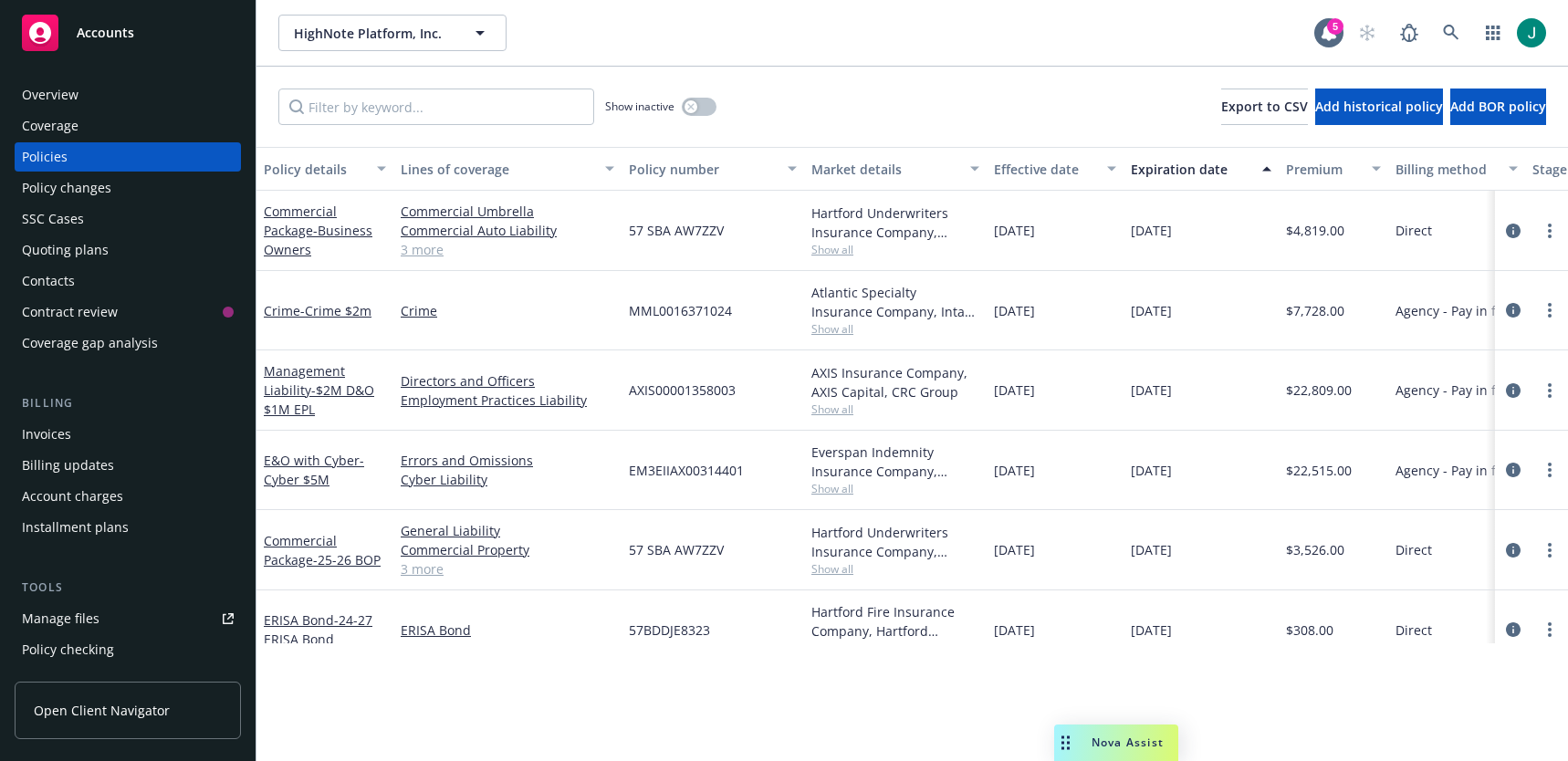
click at [826, 329] on span "Show all" at bounding box center [895, 329] width 168 height 16
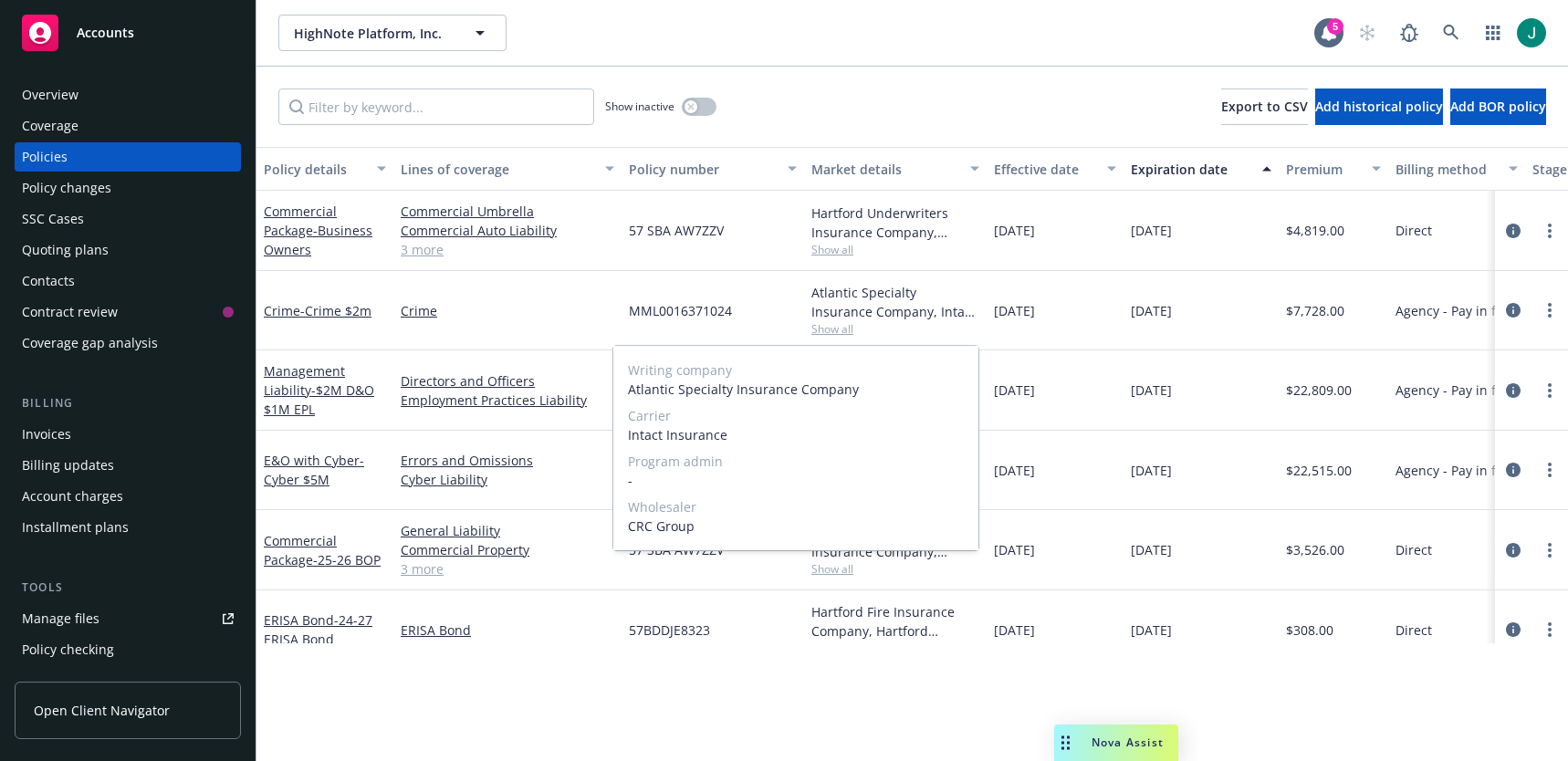
click at [826, 330] on span "Show all" at bounding box center [895, 329] width 168 height 16
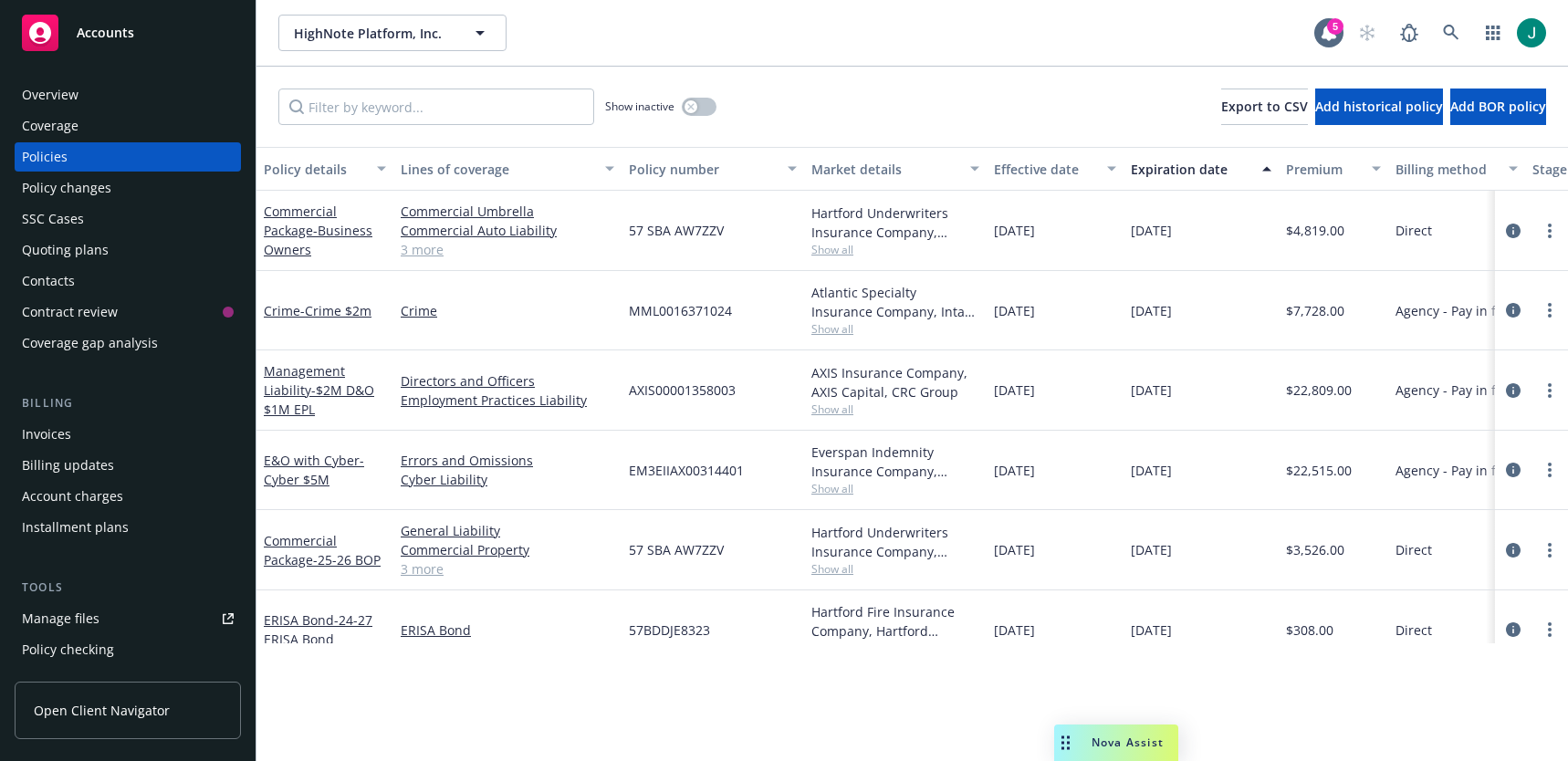
click at [843, 413] on span "Show all" at bounding box center [895, 409] width 168 height 16
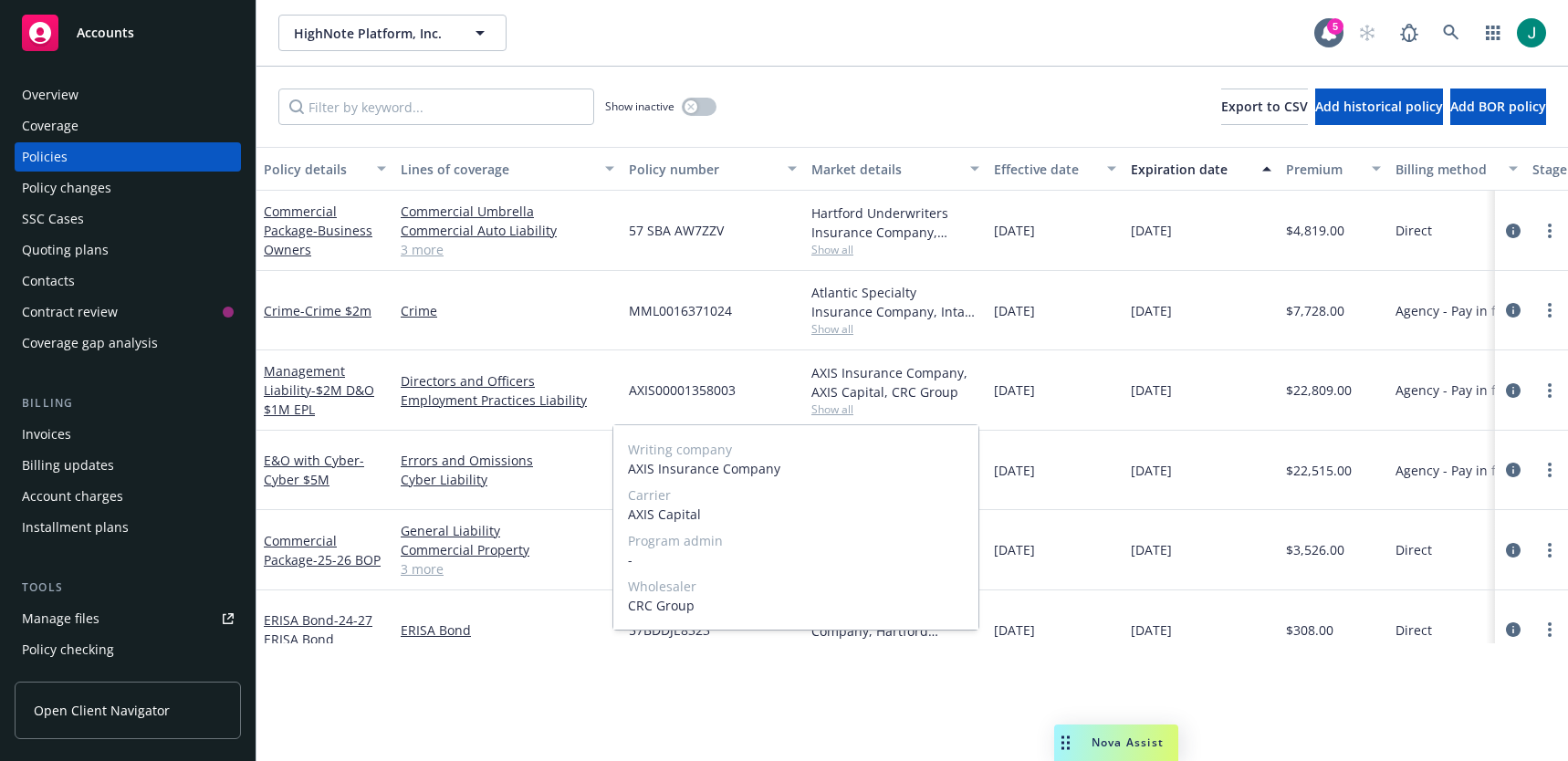
click at [843, 413] on span "Show all" at bounding box center [895, 409] width 168 height 16
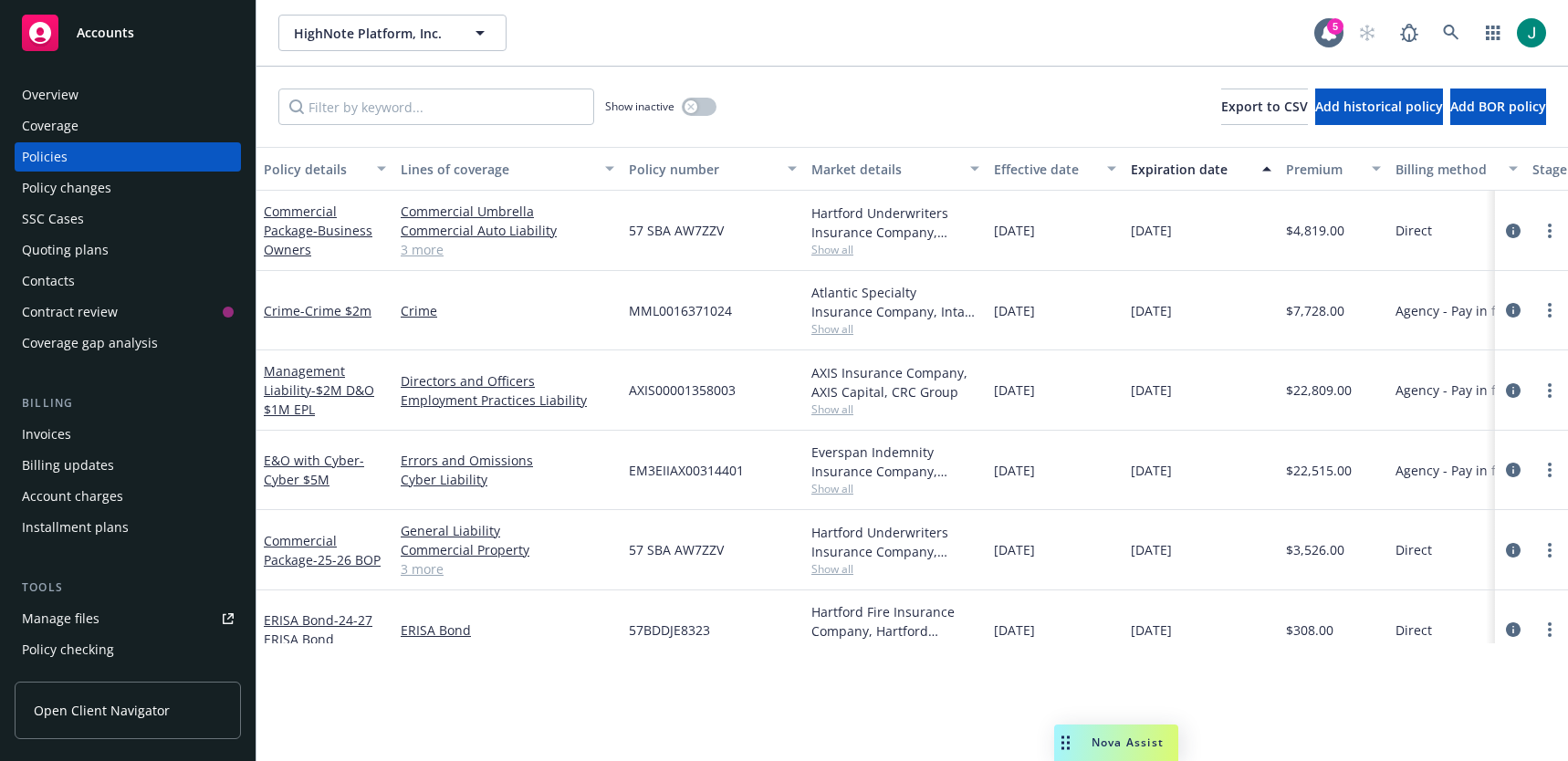
click at [842, 429] on span "Show all" at bounding box center [895, 489] width 168 height 16
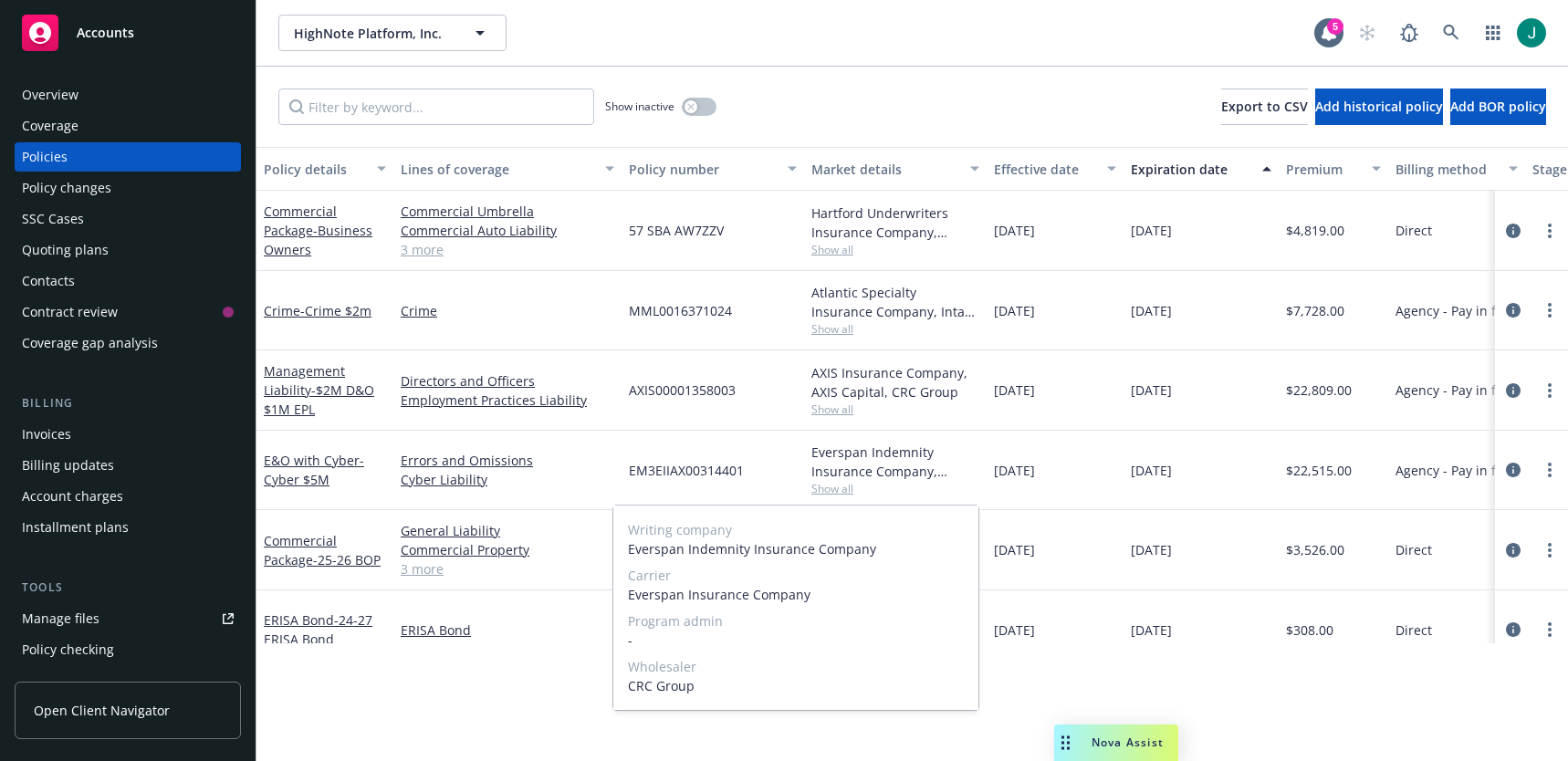
click at [842, 429] on span "Show all" at bounding box center [895, 489] width 168 height 16
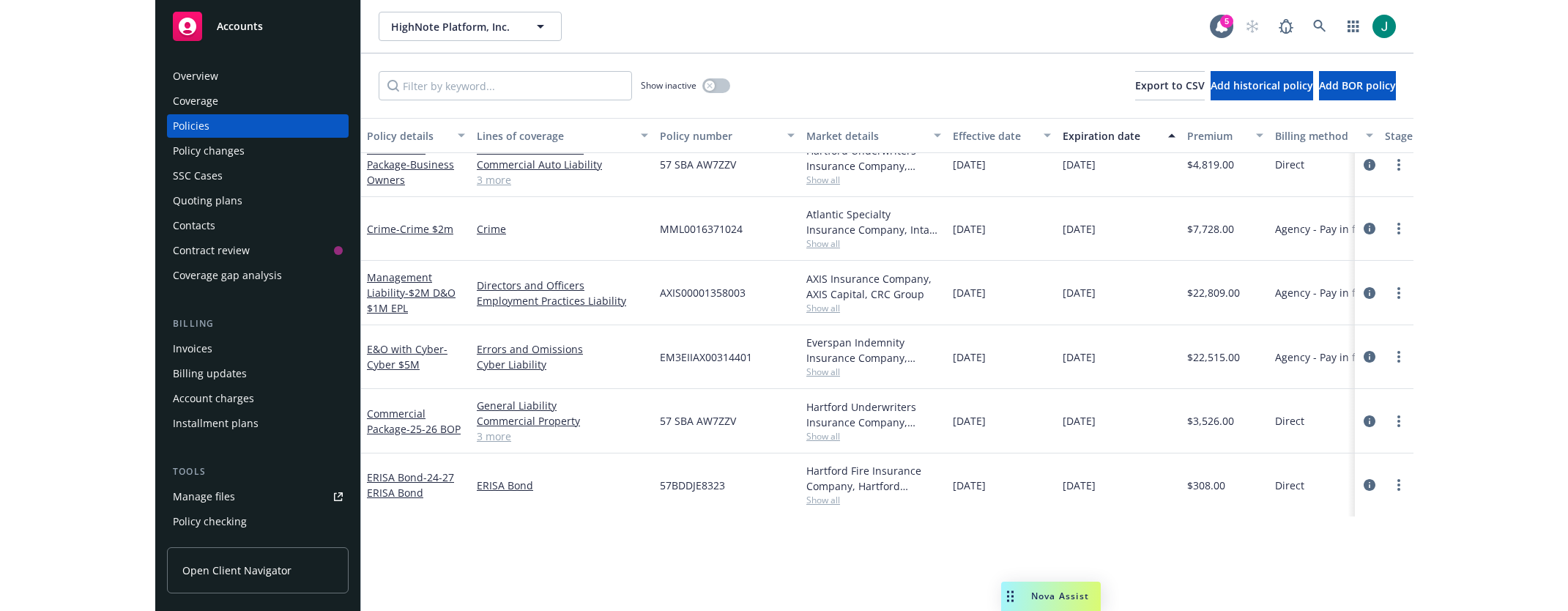
scroll to position [32, 0]
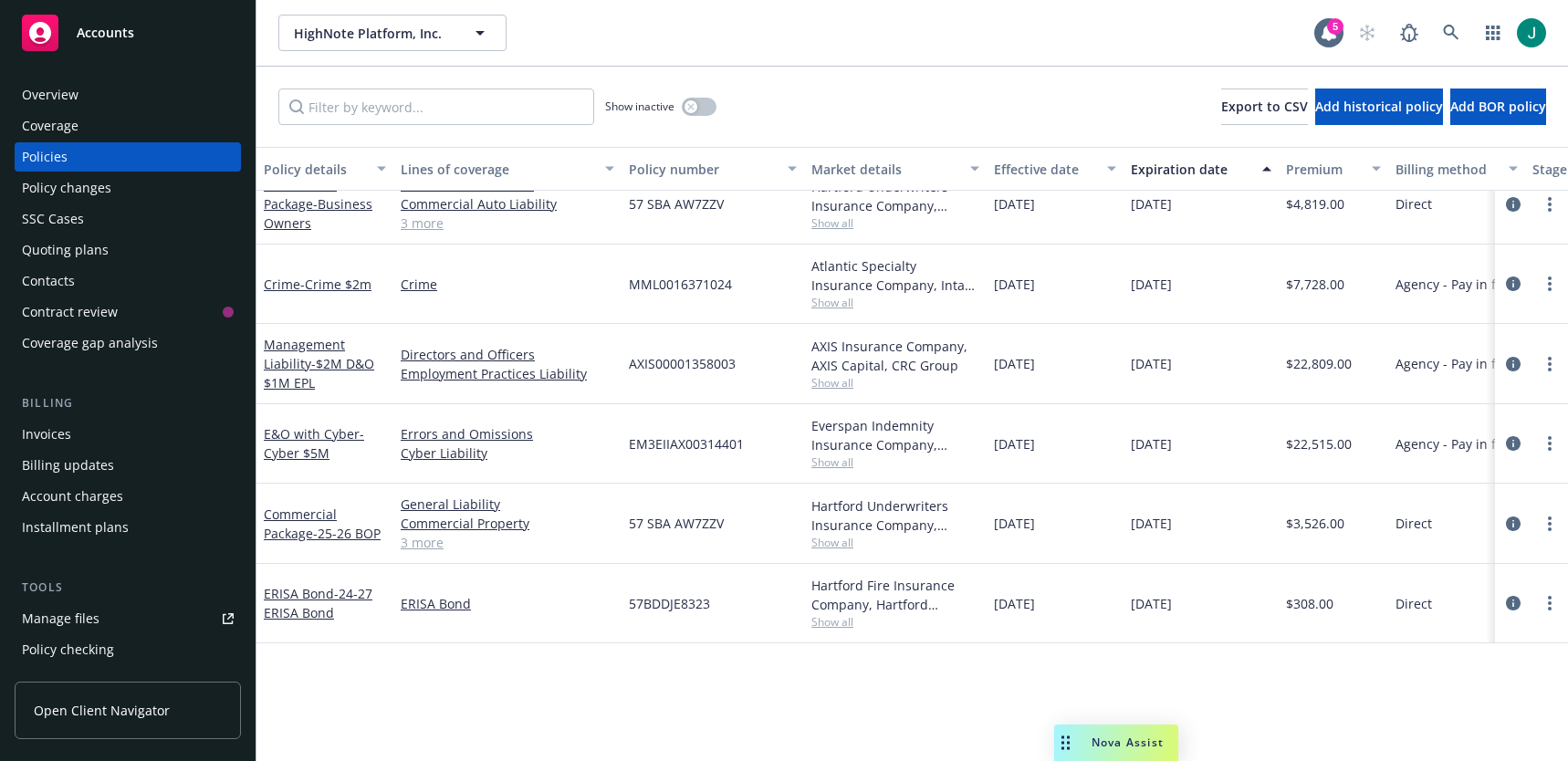
click at [818, 429] on span "Show all" at bounding box center [895, 542] width 168 height 16
click at [988, 34] on icon at bounding box center [1452, 33] width 17 height 17
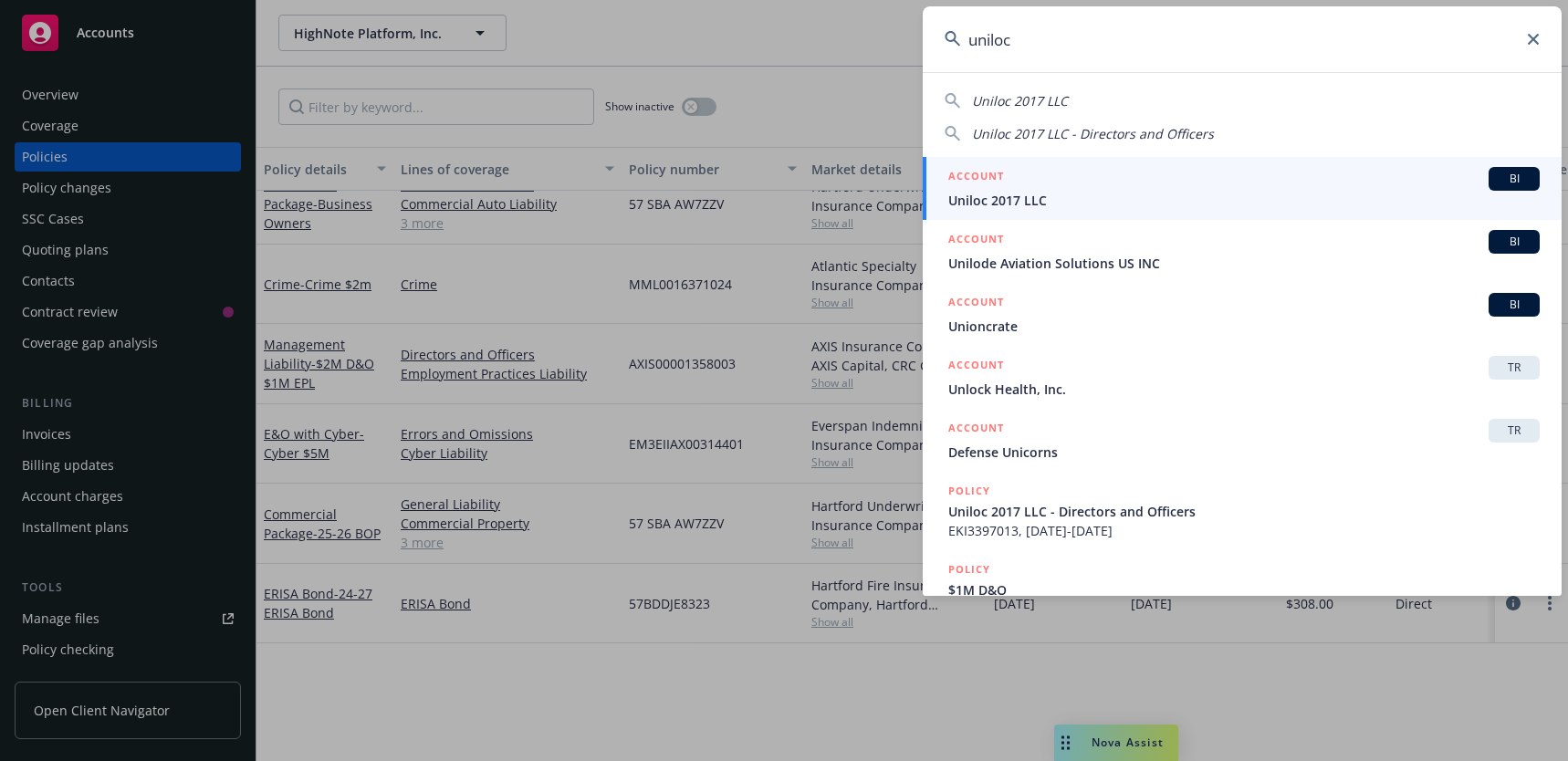
type input "uniloc"
click at [988, 197] on span "Uniloc 2017 LLC" at bounding box center [1244, 199] width 591 height 19
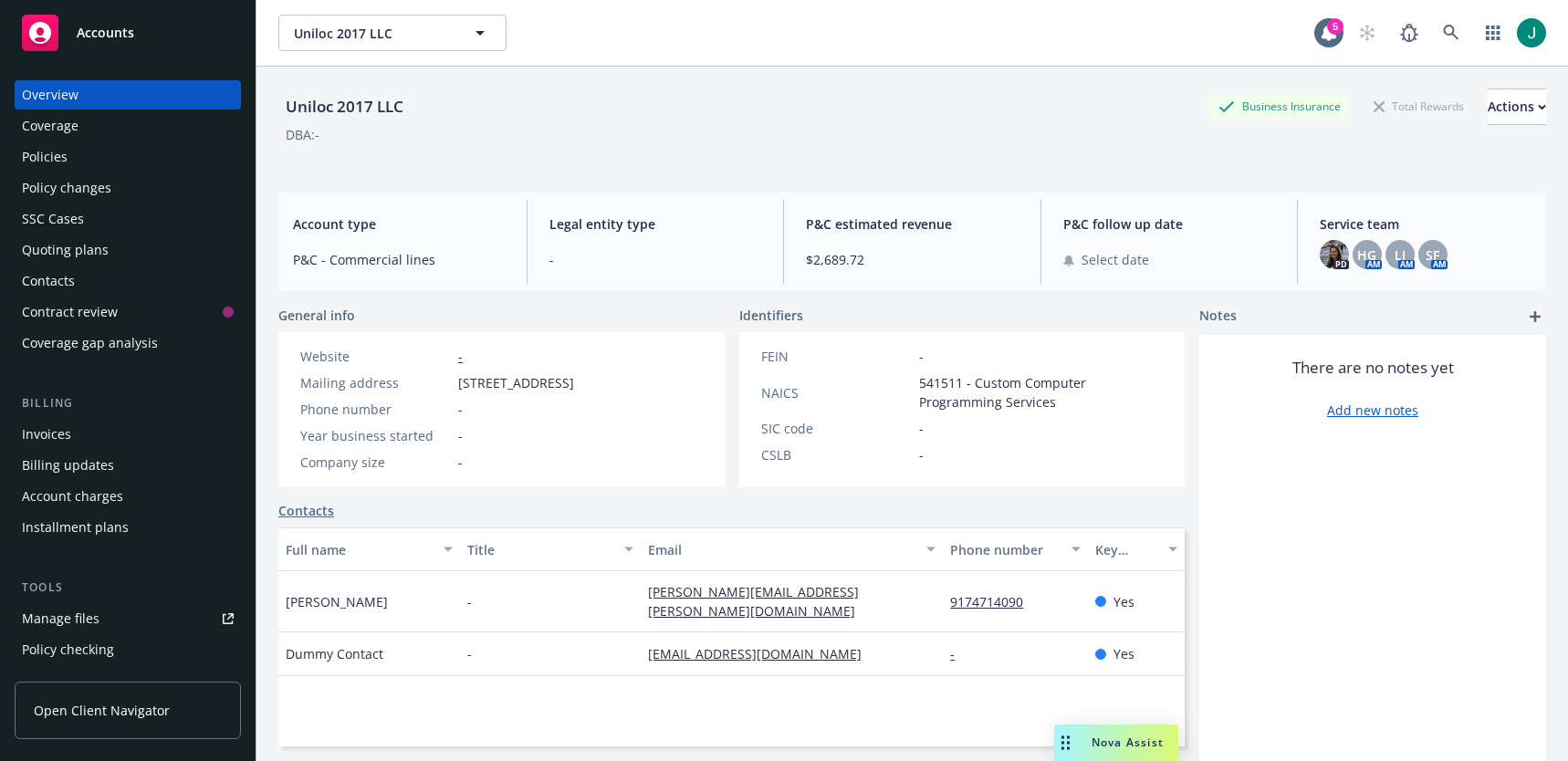
click at [67, 157] on div "Policies" at bounding box center [128, 157] width 212 height 30
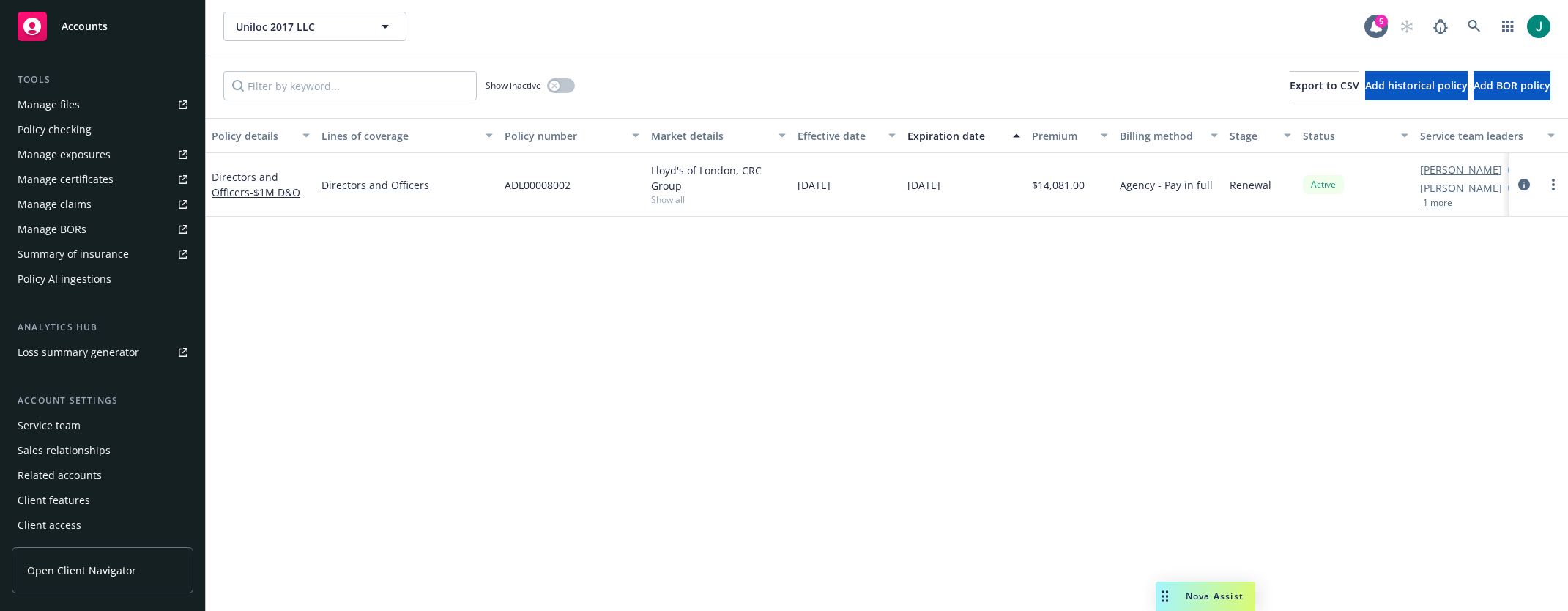
scroll to position [393, 0]
click at [62, 344] on div "Service team" at bounding box center [49, 424] width 63 height 24
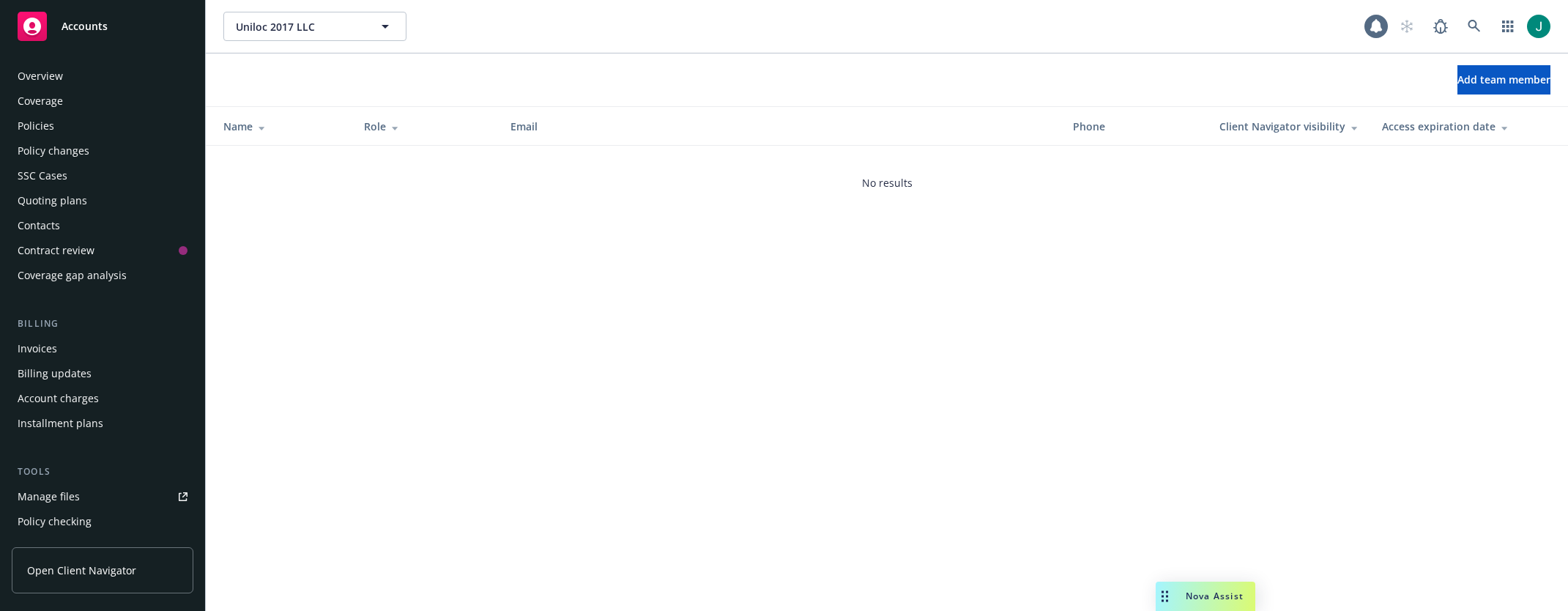
scroll to position [393, 0]
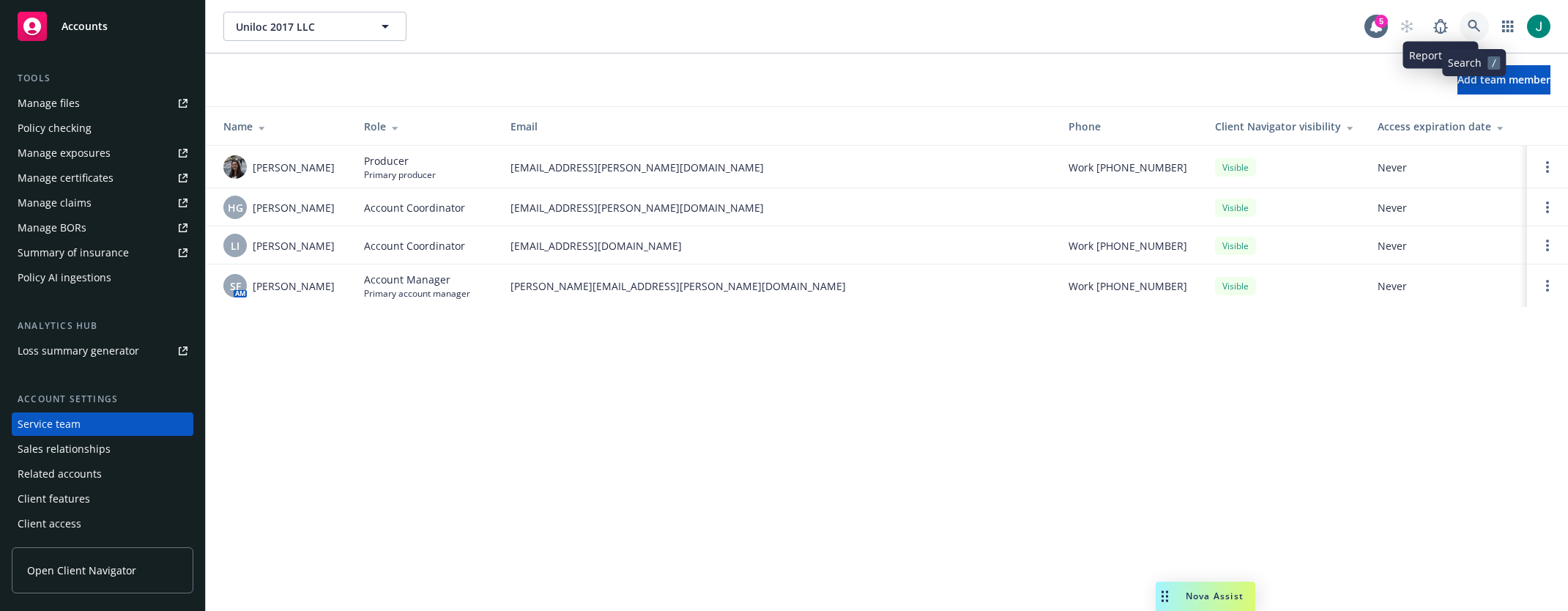
click at [793, 24] on icon at bounding box center [1475, 27] width 13 height 13
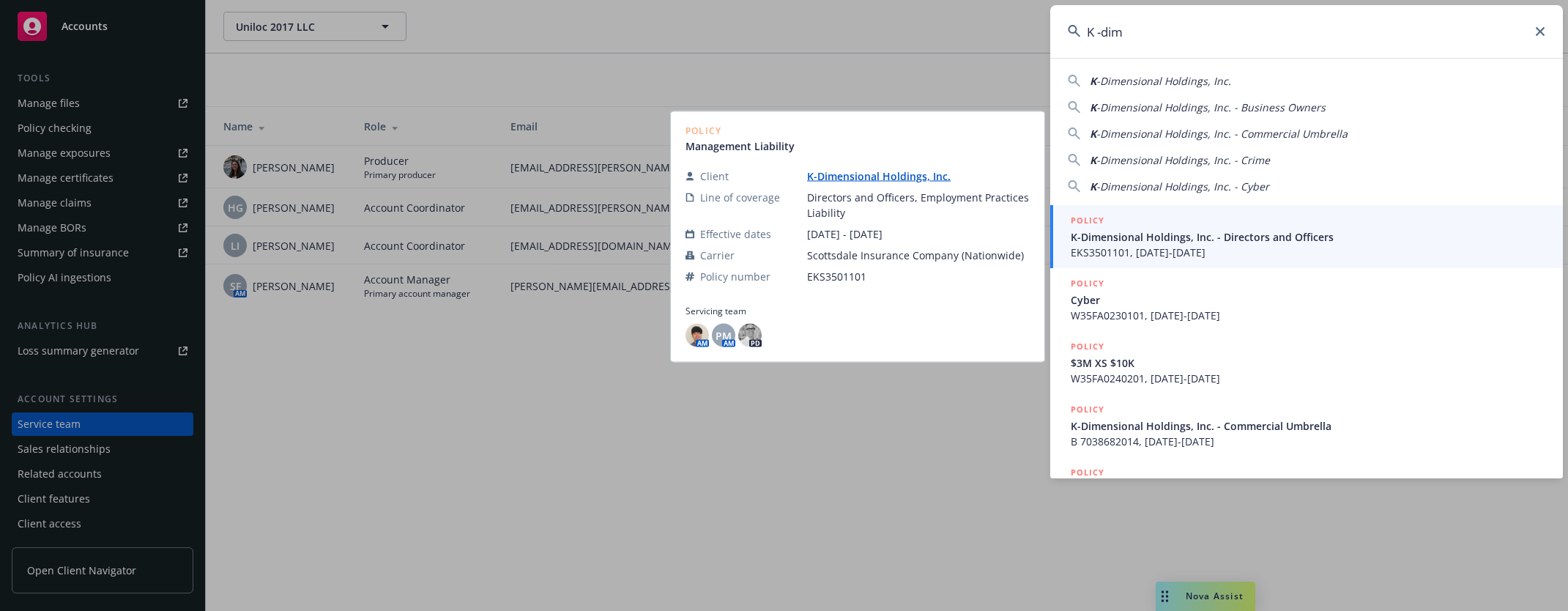
type input "K -dim"
click at [793, 245] on span "EKS3501101, [DATE]-[DATE]" at bounding box center [1308, 252] width 474 height 16
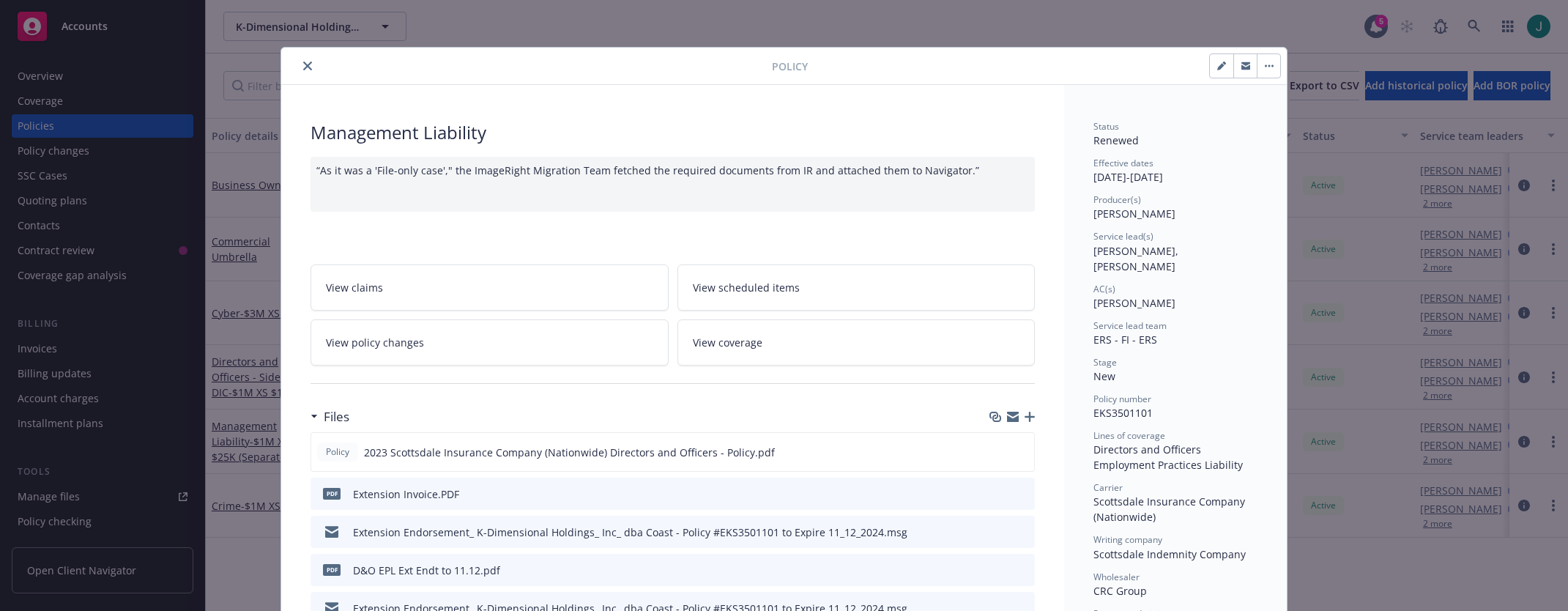
click at [303, 62] on icon "close" at bounding box center [308, 66] width 9 height 9
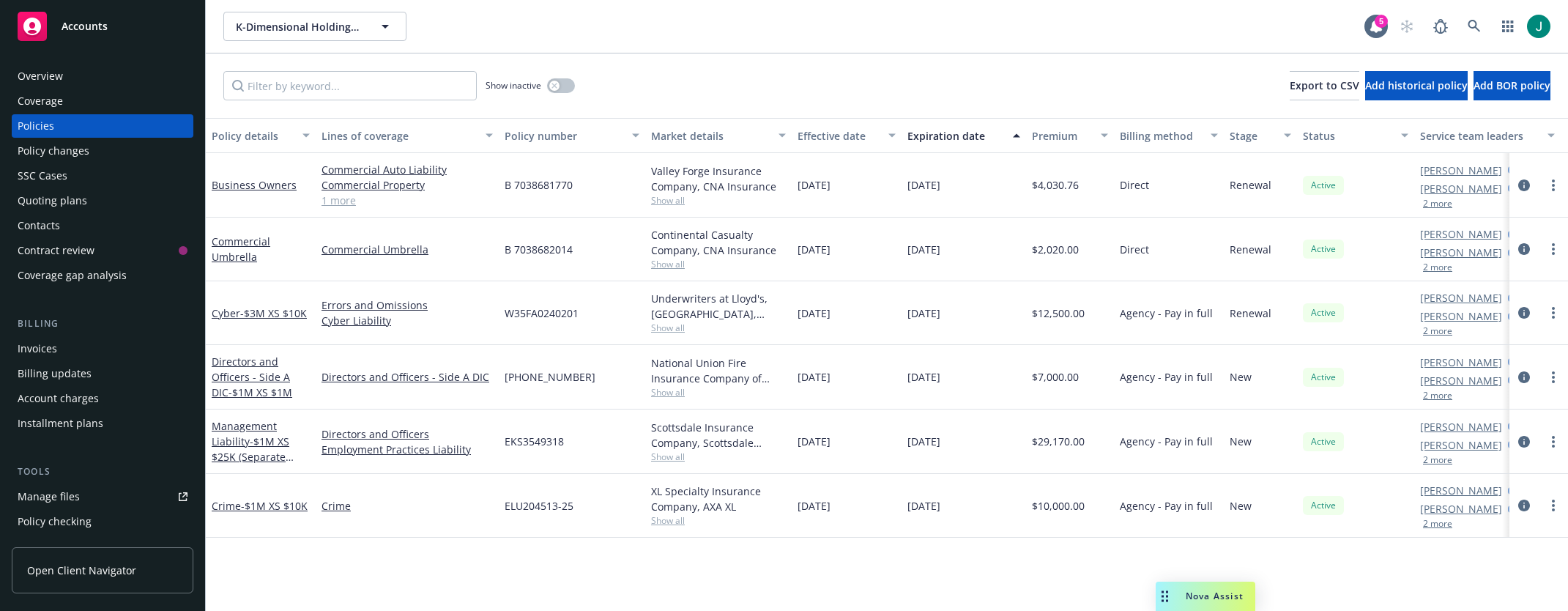
click at [666, 332] on span "Show all" at bounding box center [718, 328] width 135 height 13
click at [793, 338] on div "[DATE]" at bounding box center [847, 313] width 110 height 64
click at [678, 344] on span "Show all" at bounding box center [718, 392] width 135 height 13
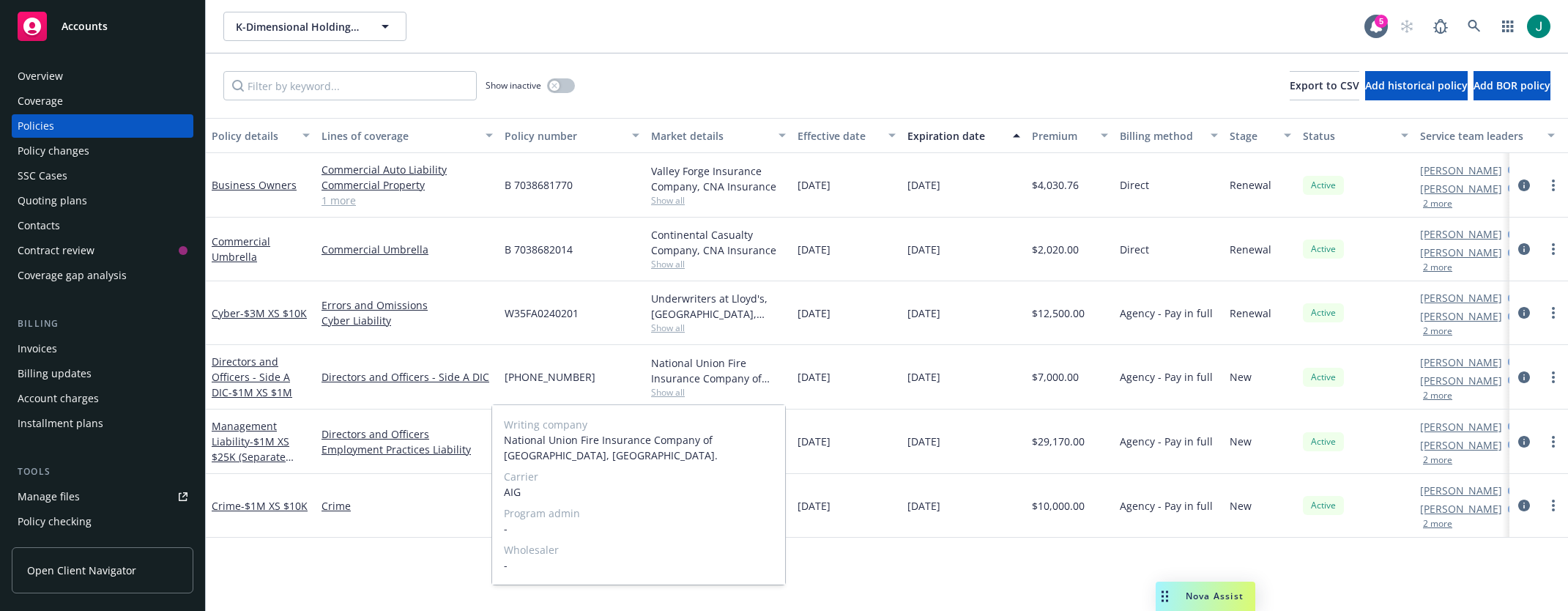
click at [678, 344] on span "Show all" at bounding box center [718, 392] width 135 height 13
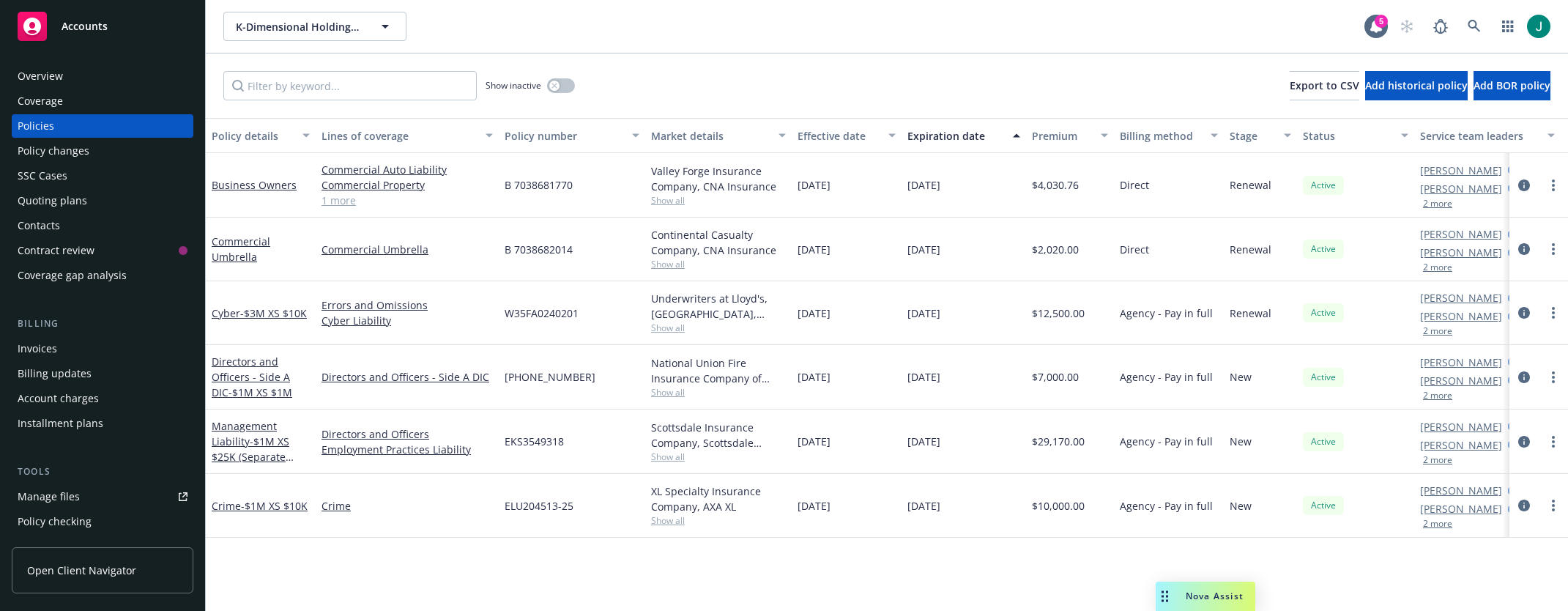
click at [673, 324] on span "Show all" at bounding box center [718, 328] width 135 height 13
click at [793, 331] on div "[DATE]" at bounding box center [847, 313] width 110 height 64
click at [277, 92] on input "Filter by keyword..." at bounding box center [350, 86] width 254 height 30
click at [793, 29] on icon at bounding box center [1475, 27] width 13 height 13
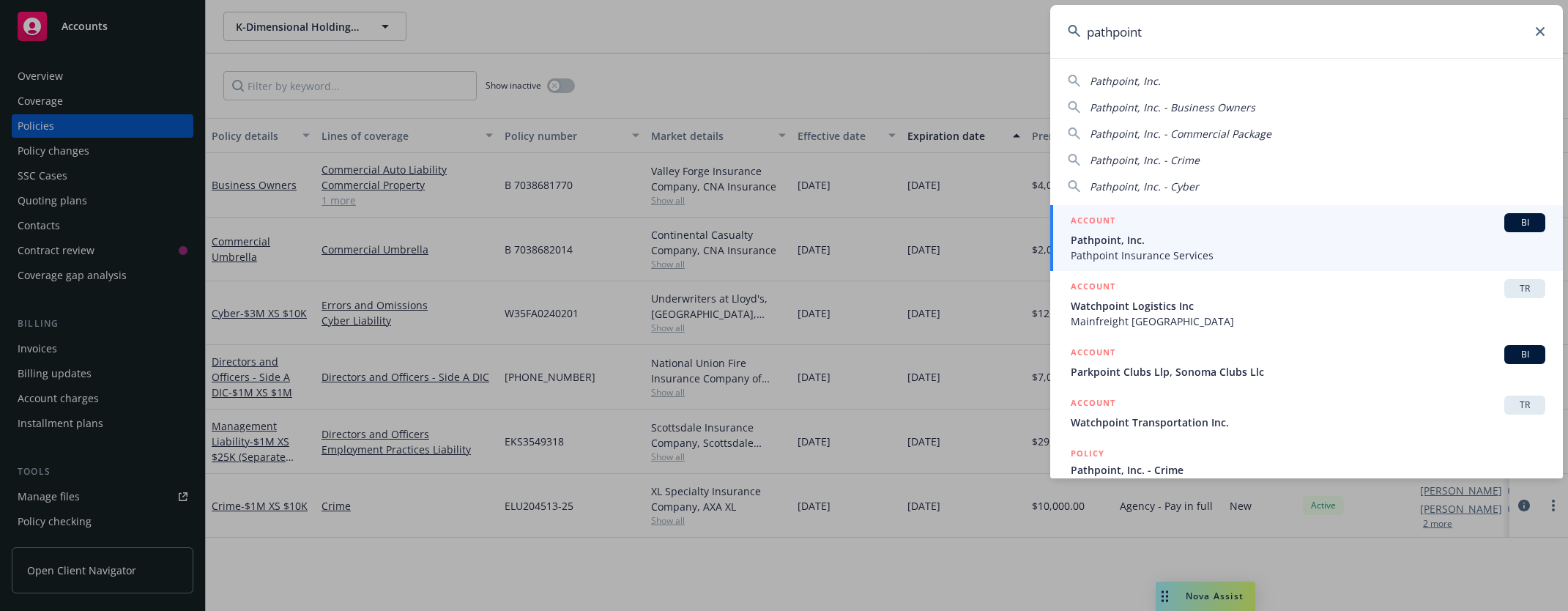
type input "pathpoint"
click at [793, 240] on span "Pathpoint, Inc." at bounding box center [1308, 240] width 474 height 16
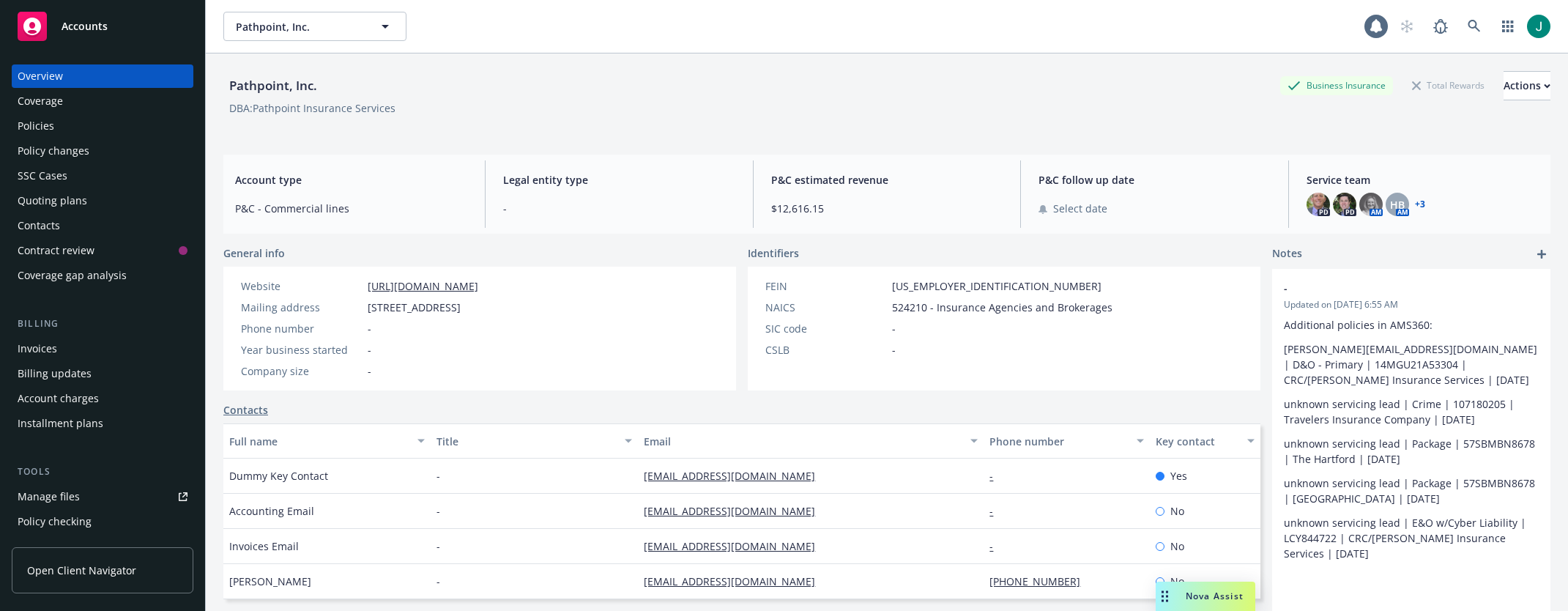
click at [39, 128] on div "Policies" at bounding box center [36, 126] width 36 height 24
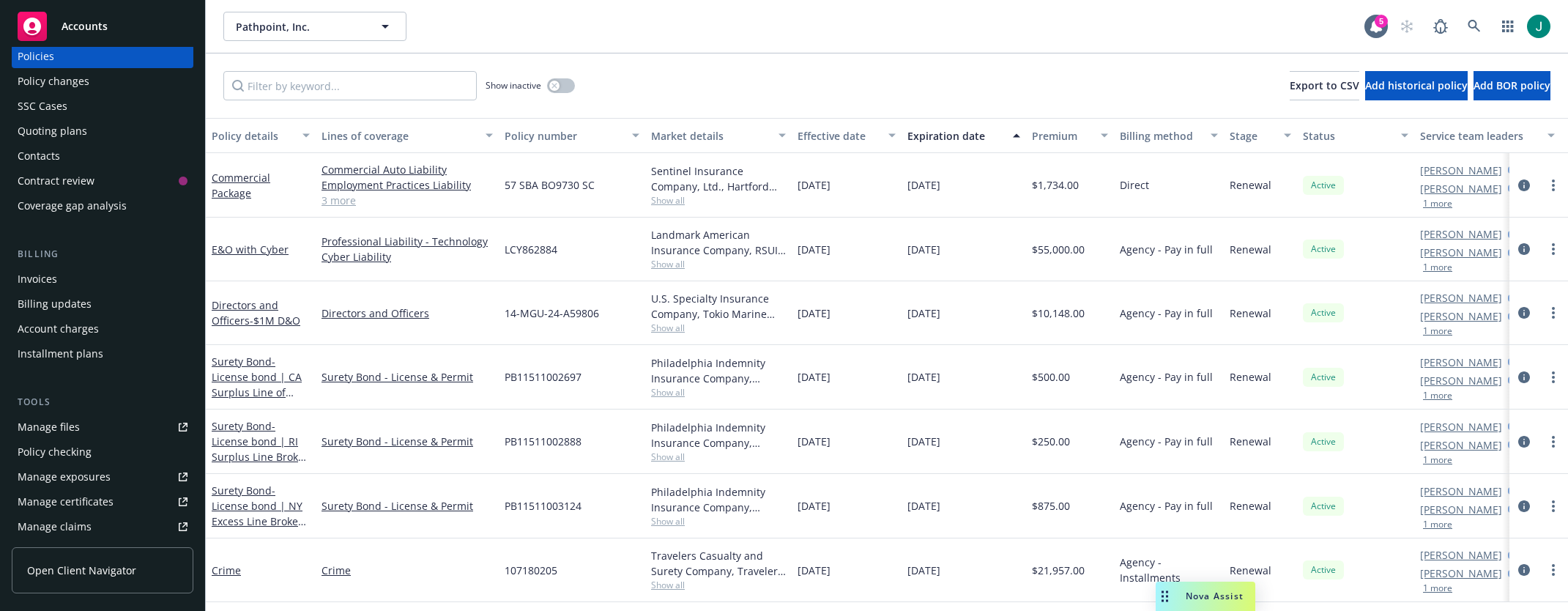
scroll to position [219, 0]
